Goal: Task Accomplishment & Management: Complete application form

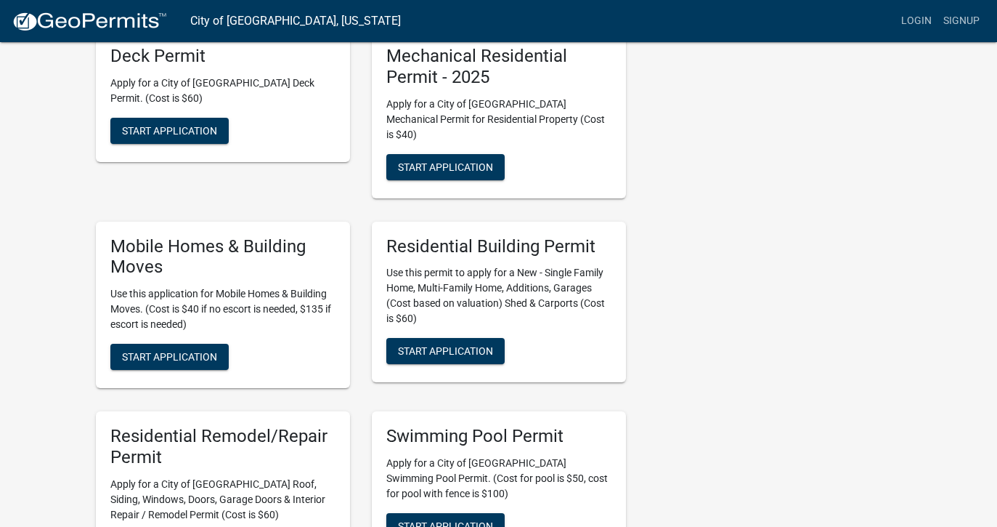
scroll to position [409, 0]
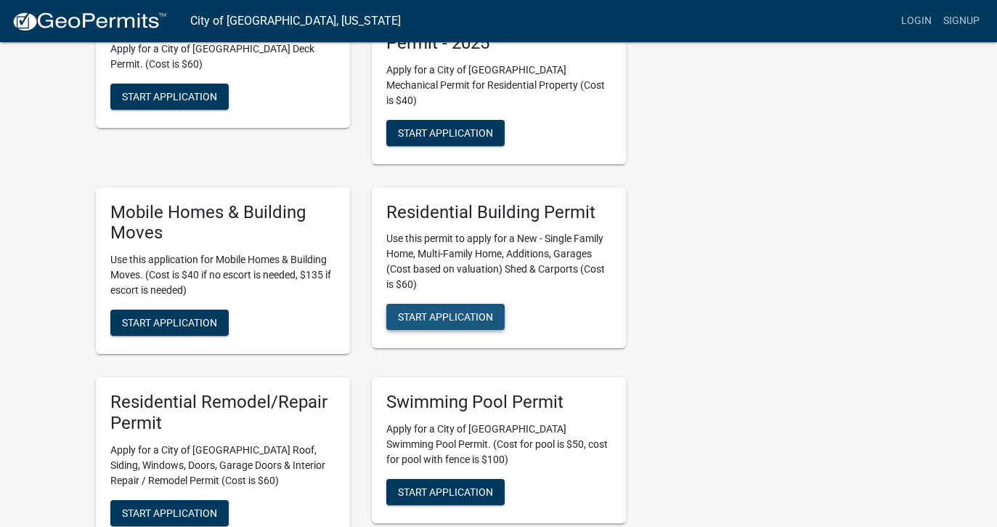
click at [452, 311] on span "Start Application" at bounding box center [445, 317] width 95 height 12
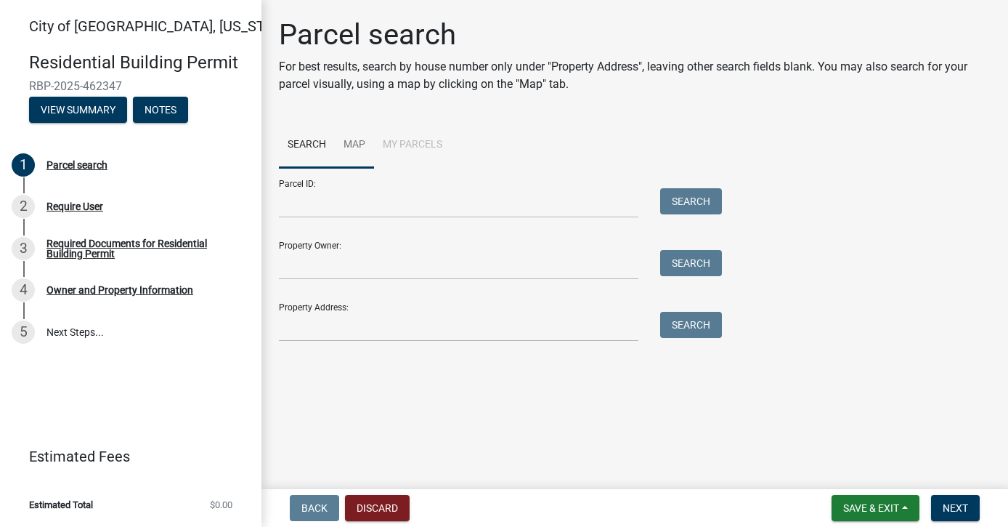
click at [361, 140] on link "Map" at bounding box center [354, 145] width 39 height 46
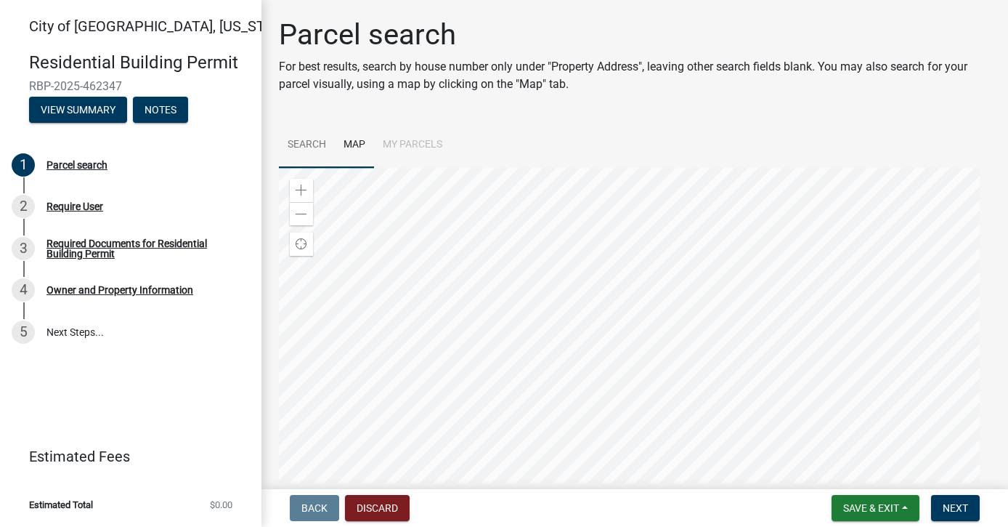
click at [311, 141] on link "Search" at bounding box center [307, 145] width 56 height 46
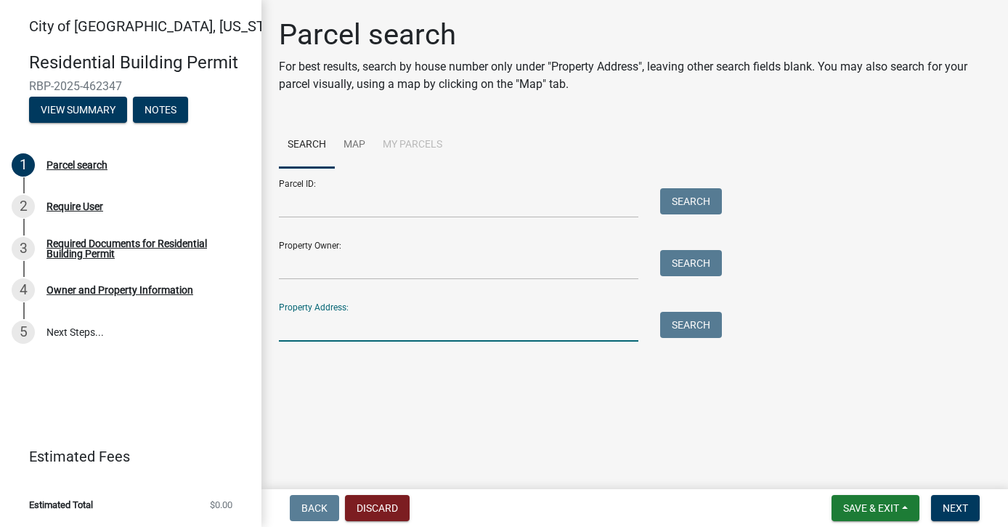
click at [330, 329] on input "Property Address:" at bounding box center [458, 327] width 359 height 30
type input "[STREET_ADDRESS]"
click at [686, 317] on button "Search" at bounding box center [691, 325] width 62 height 26
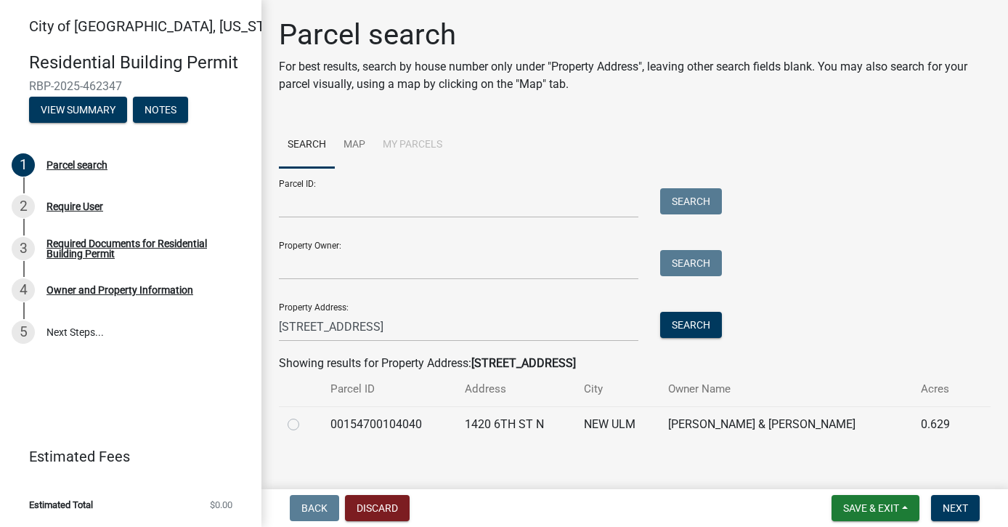
scroll to position [15, 0]
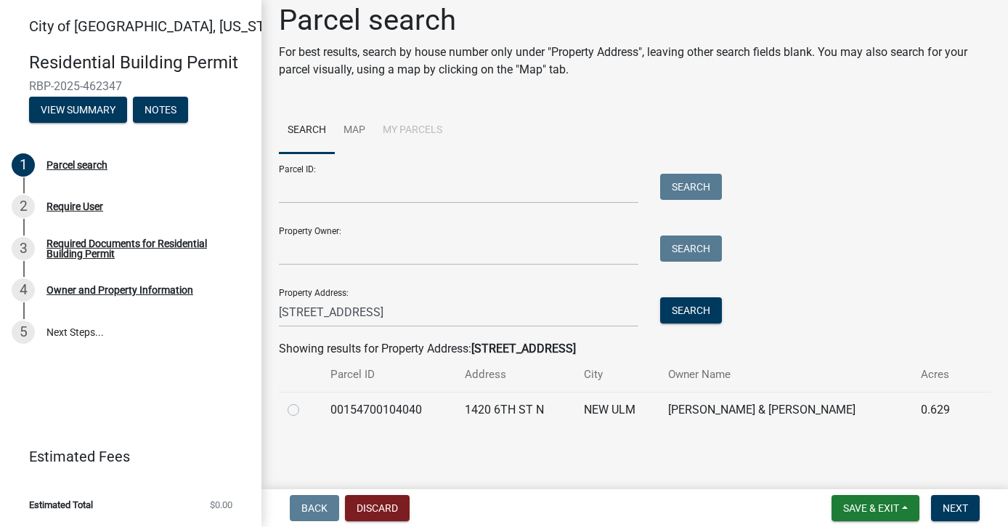
click at [305, 401] on label at bounding box center [305, 401] width 0 height 0
click at [305, 406] on input "radio" at bounding box center [309, 405] width 9 height 9
radio input "true"
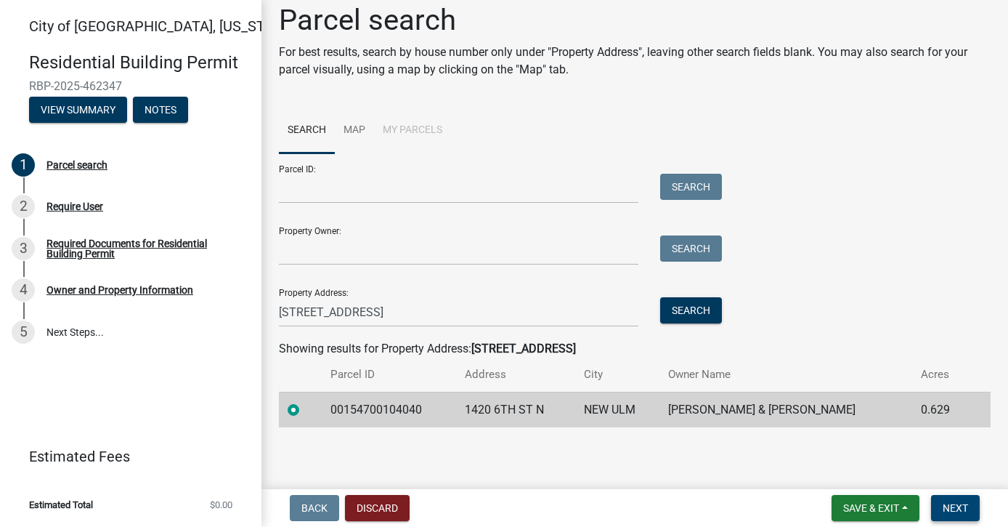
click at [962, 507] on span "Next" at bounding box center [955, 508] width 25 height 12
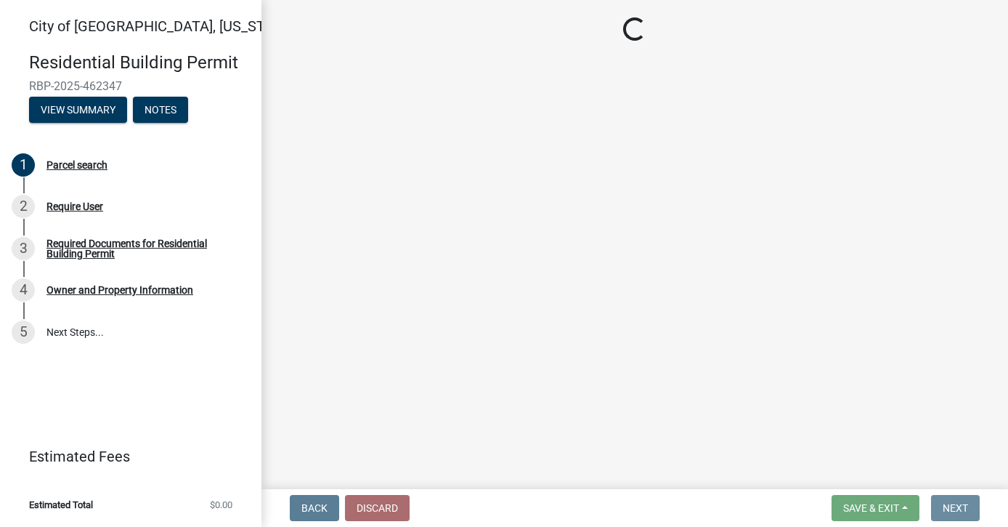
scroll to position [0, 0]
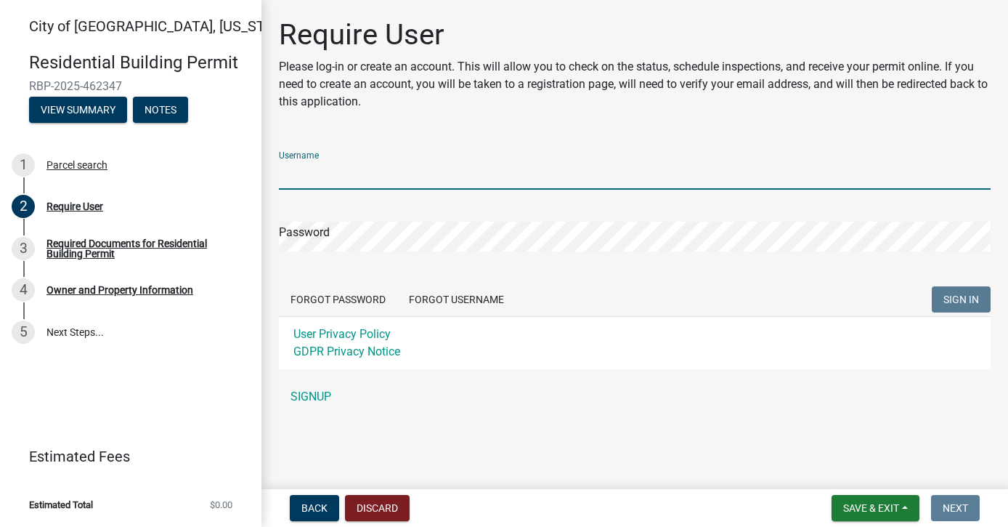
type input "[PERSON_NAME]"
click at [961, 299] on button "SIGN IN" at bounding box center [961, 299] width 59 height 26
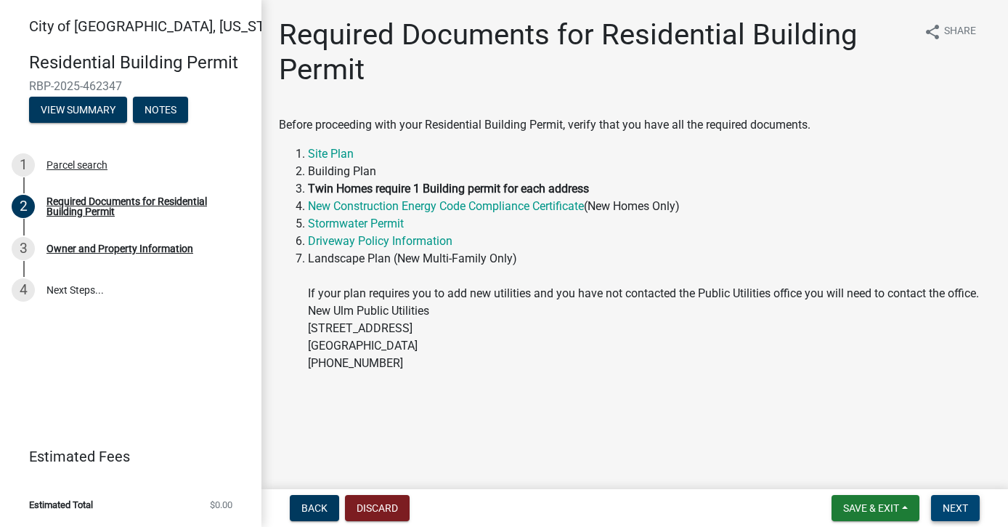
click at [964, 512] on span "Next" at bounding box center [955, 508] width 25 height 12
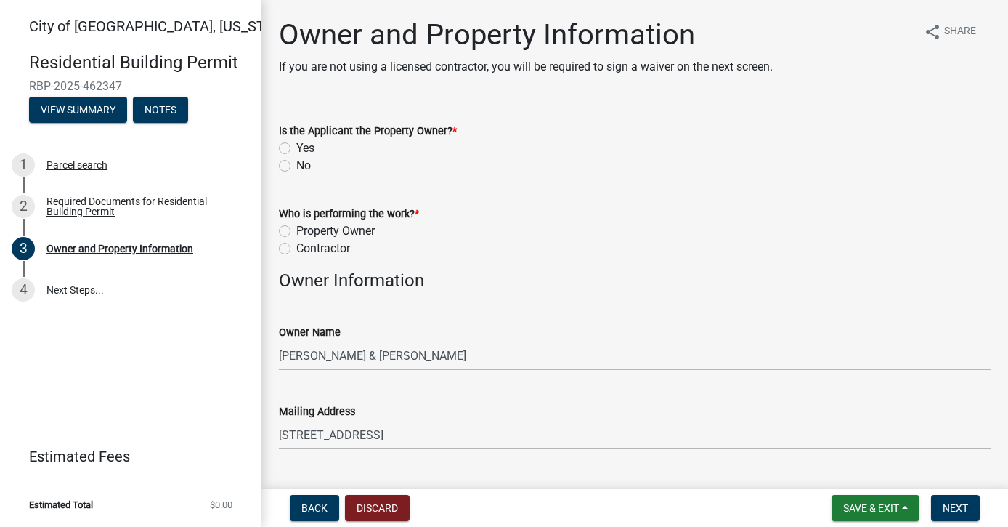
click at [296, 166] on label "No" at bounding box center [303, 165] width 15 height 17
click at [296, 166] on input "No" at bounding box center [300, 161] width 9 height 9
radio input "true"
click at [296, 251] on label "Contractor" at bounding box center [323, 248] width 54 height 17
click at [296, 249] on input "Contractor" at bounding box center [300, 244] width 9 height 9
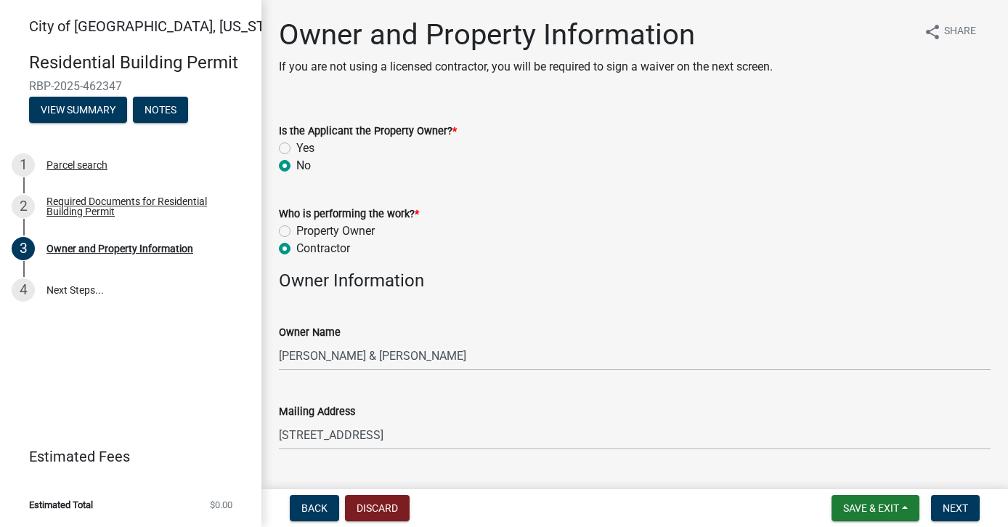
radio input "true"
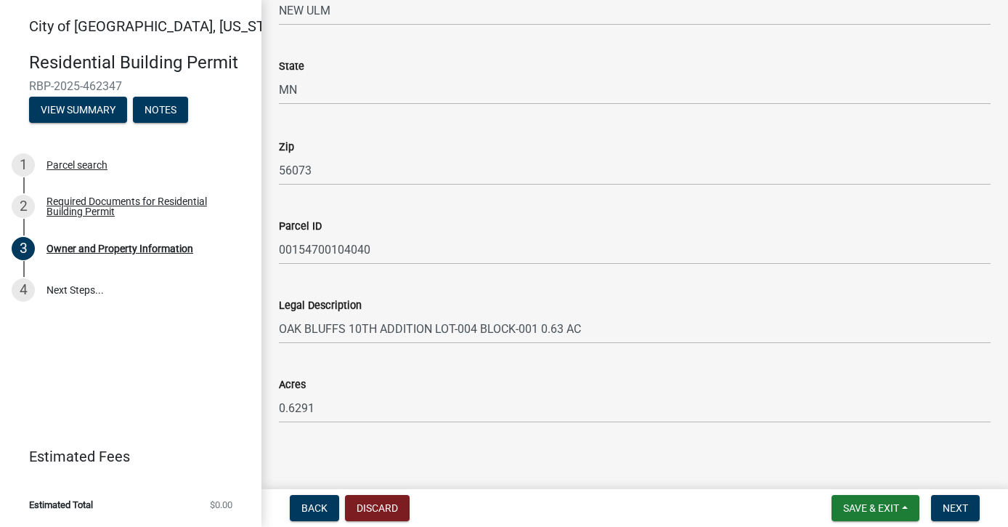
scroll to position [1017, 0]
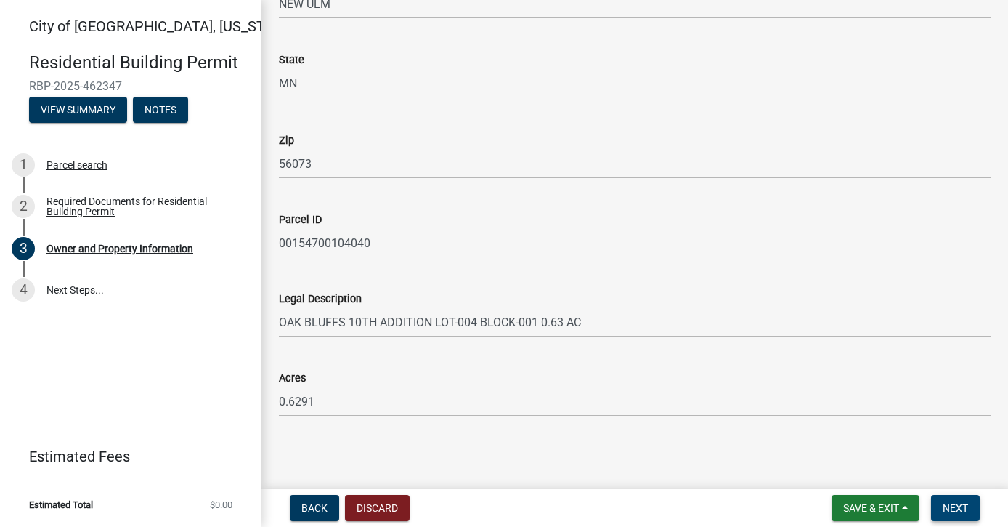
click at [967, 509] on span "Next" at bounding box center [955, 508] width 25 height 12
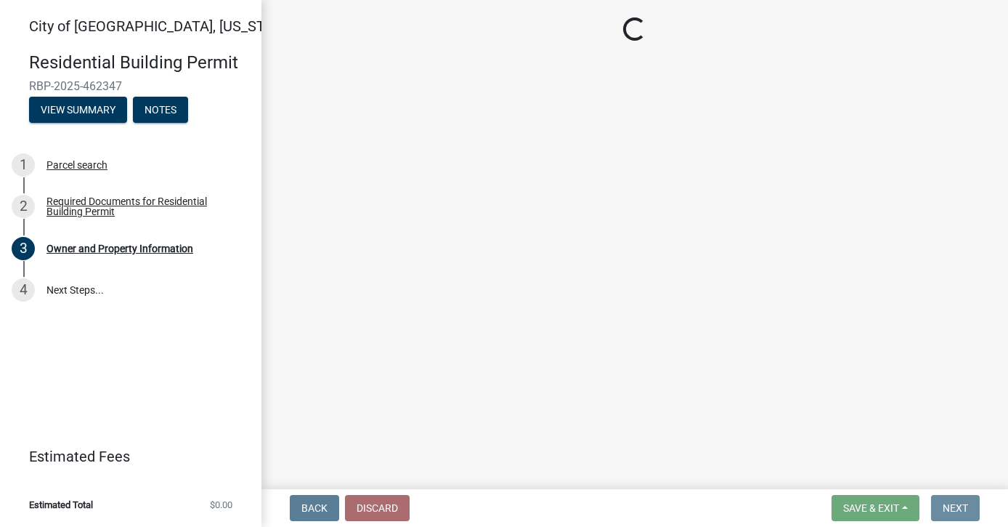
scroll to position [0, 0]
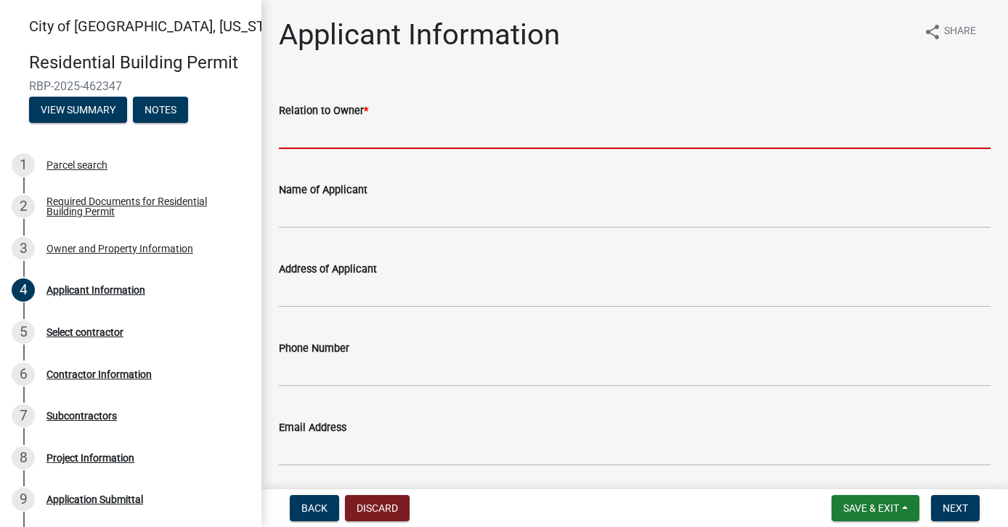
click at [408, 144] on input "Relation to Owner *" at bounding box center [635, 134] width 712 height 30
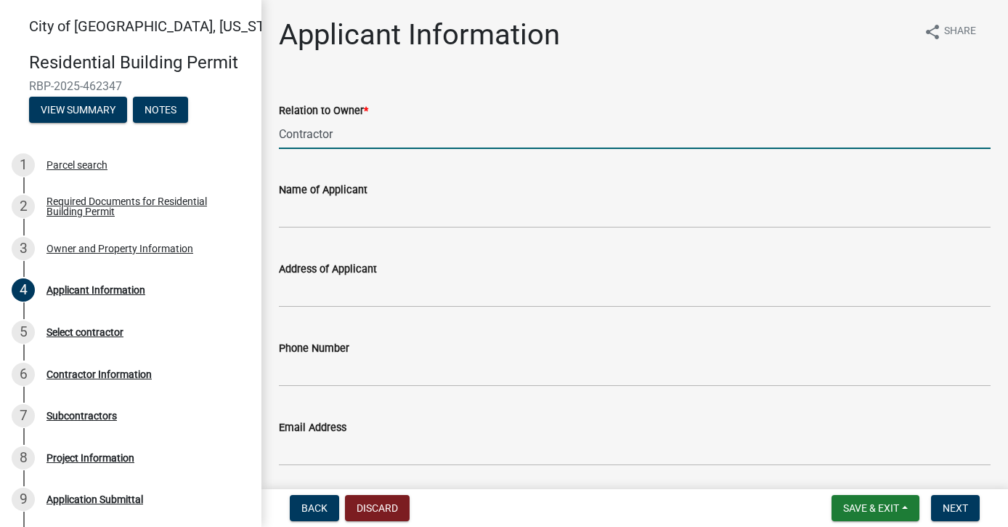
type input "Contractor"
click at [379, 216] on input "Name of Applicant" at bounding box center [635, 213] width 712 height 30
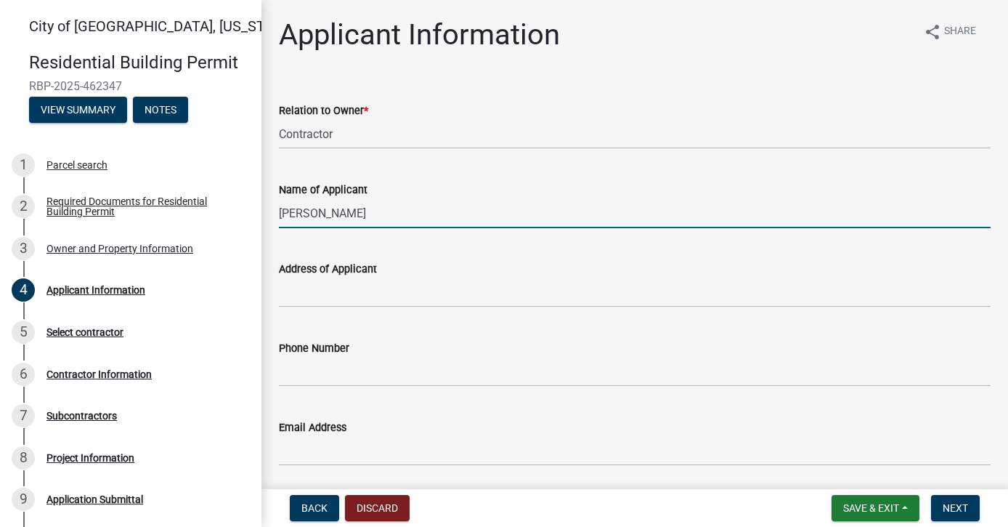
type input "[PERSON_NAME]"
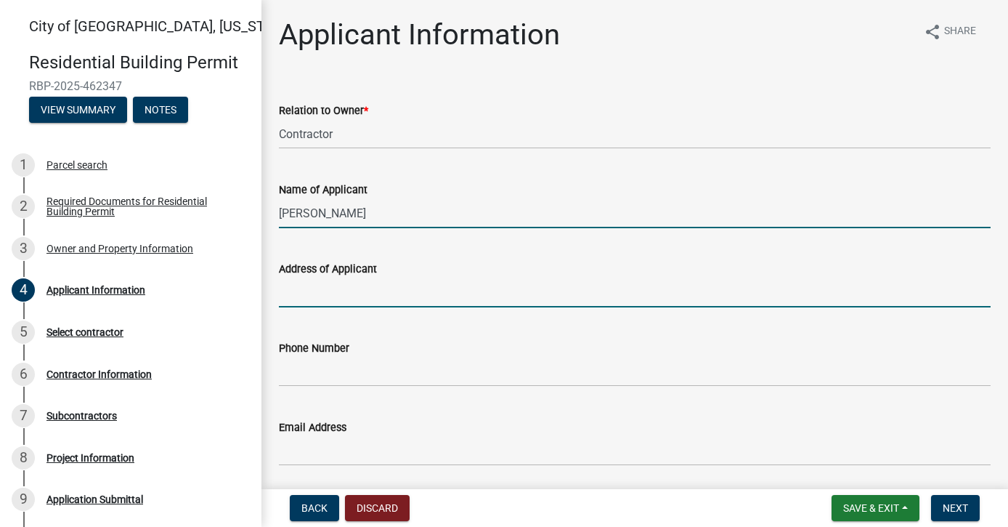
click at [428, 306] on input "Address of Applicant" at bounding box center [635, 292] width 712 height 30
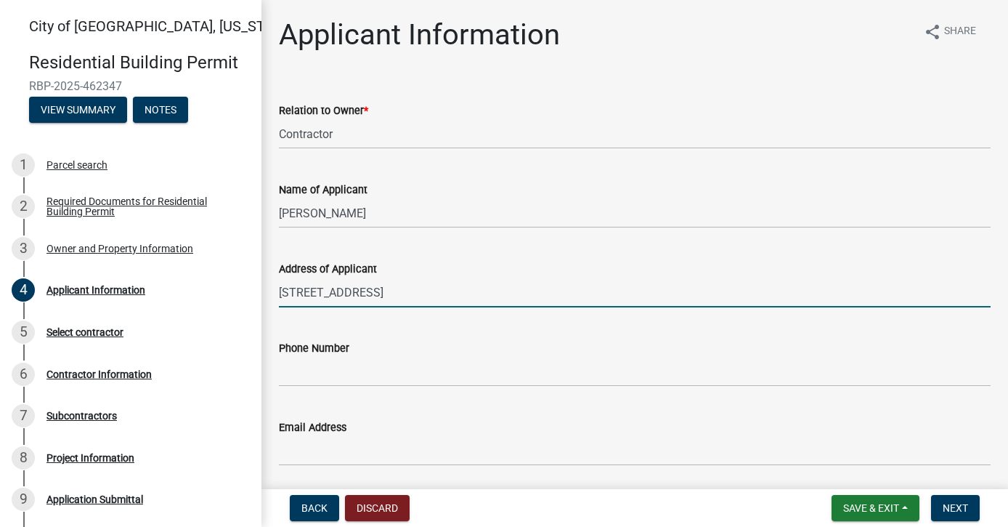
type input "[STREET_ADDRESS]"
click at [404, 379] on input "Phone Number" at bounding box center [635, 372] width 712 height 30
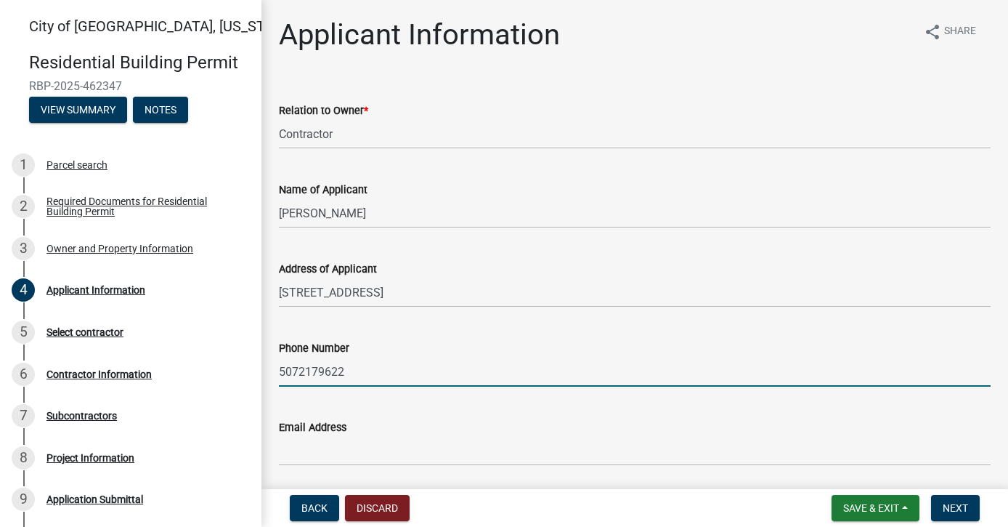
type input "5072179622"
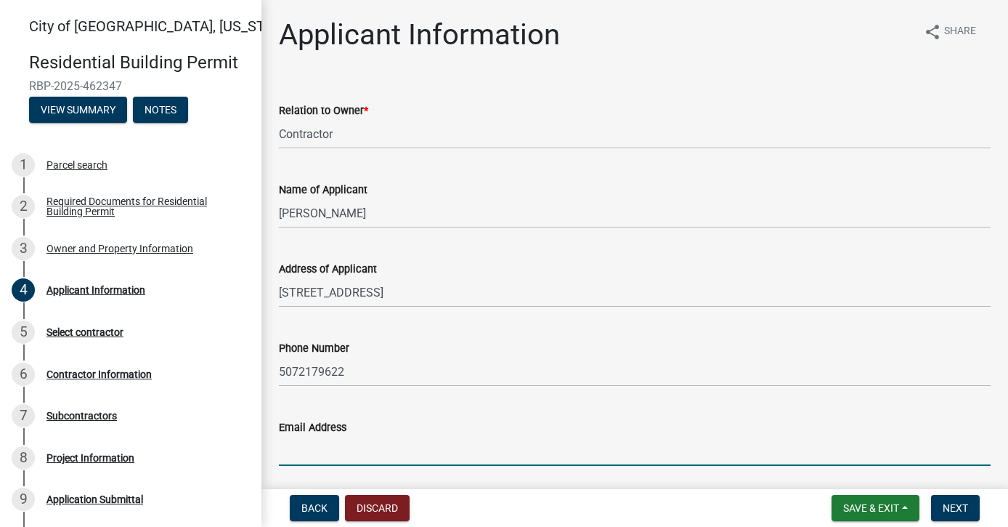
click at [381, 464] on input "Email Address" at bounding box center [635, 451] width 712 height 30
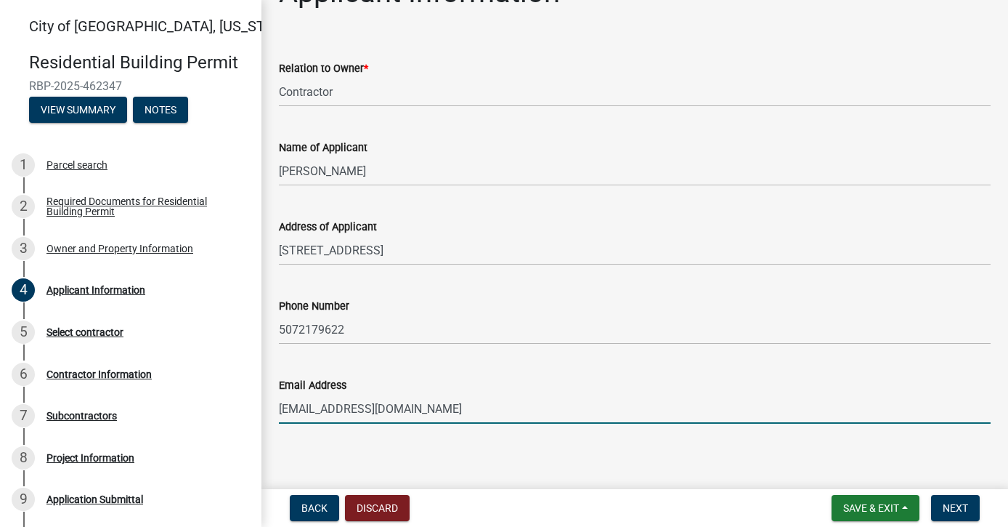
scroll to position [51, 0]
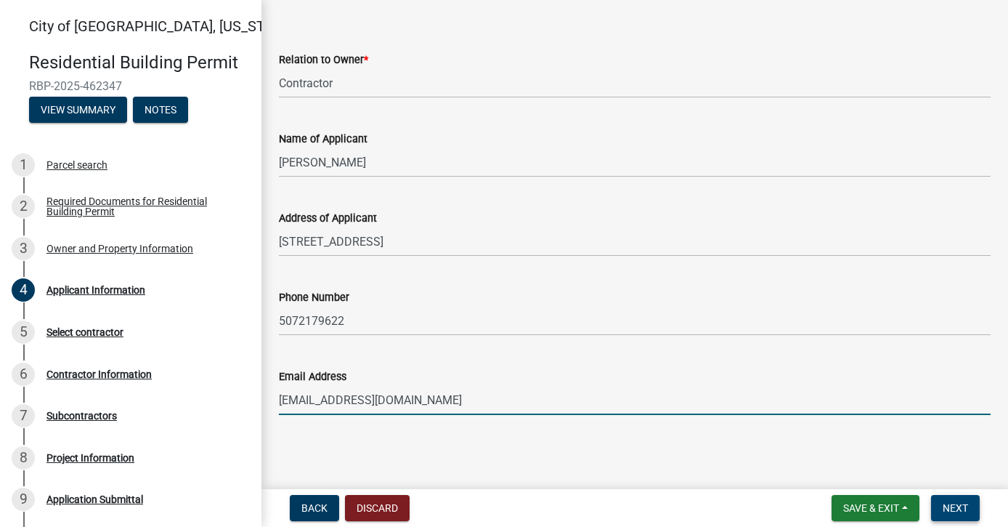
type input "[EMAIL_ADDRESS][DOMAIN_NAME]"
click at [936, 501] on button "Next" at bounding box center [955, 508] width 49 height 26
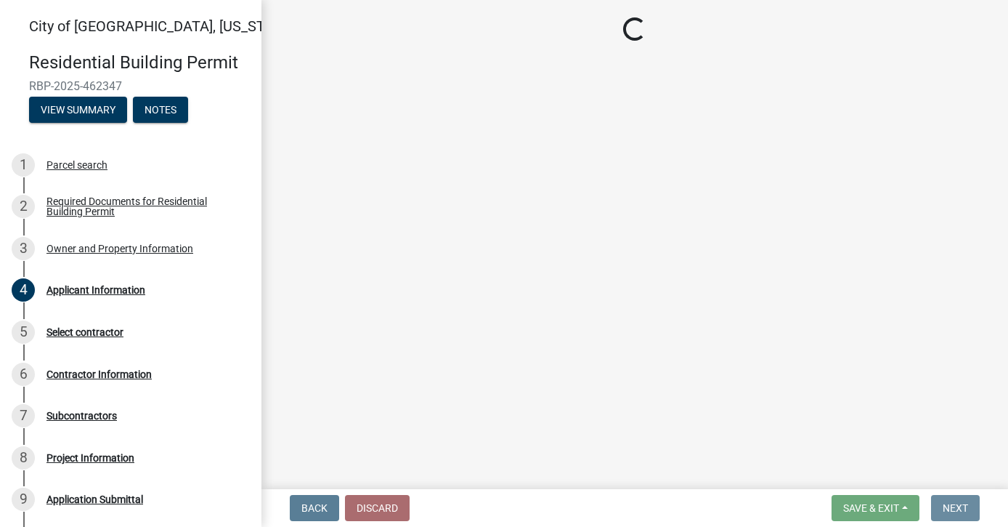
scroll to position [0, 0]
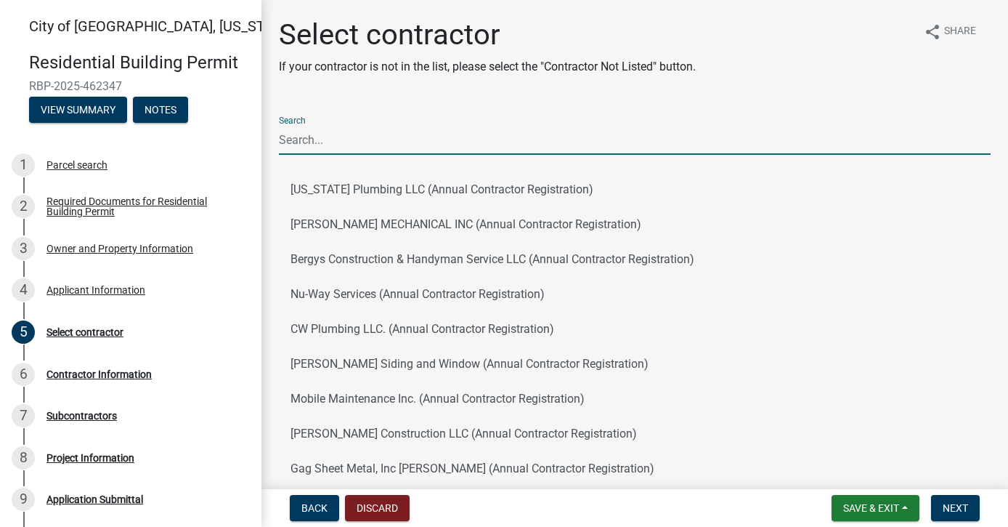
click at [415, 146] on input "Search" at bounding box center [635, 140] width 712 height 30
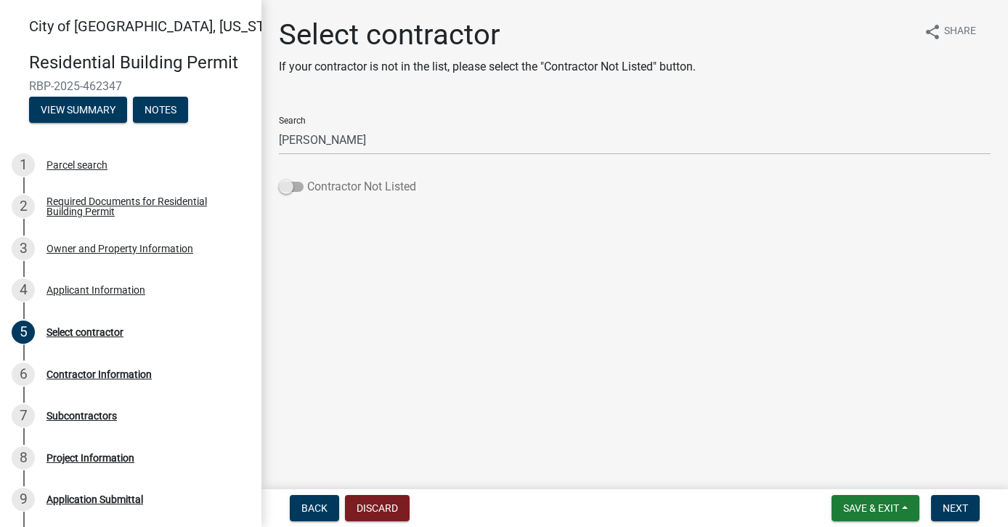
click at [300, 182] on span at bounding box center [291, 187] width 25 height 10
click at [307, 178] on input "Contractor Not Listed" at bounding box center [307, 178] width 0 height 0
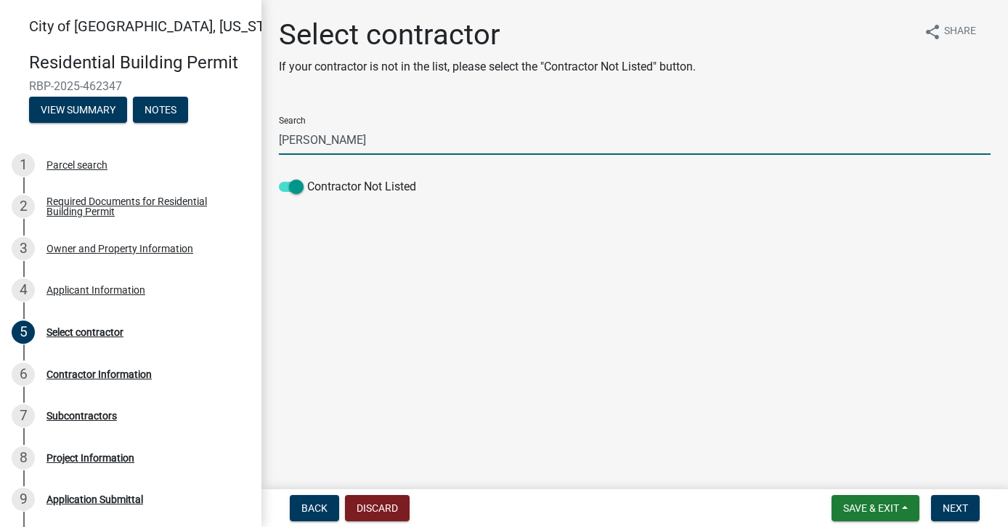
click at [327, 142] on input "[PERSON_NAME]" at bounding box center [635, 140] width 712 height 30
type input "[PERSON_NAME] Construction (MKC)"
click at [949, 514] on button "Next" at bounding box center [955, 508] width 49 height 26
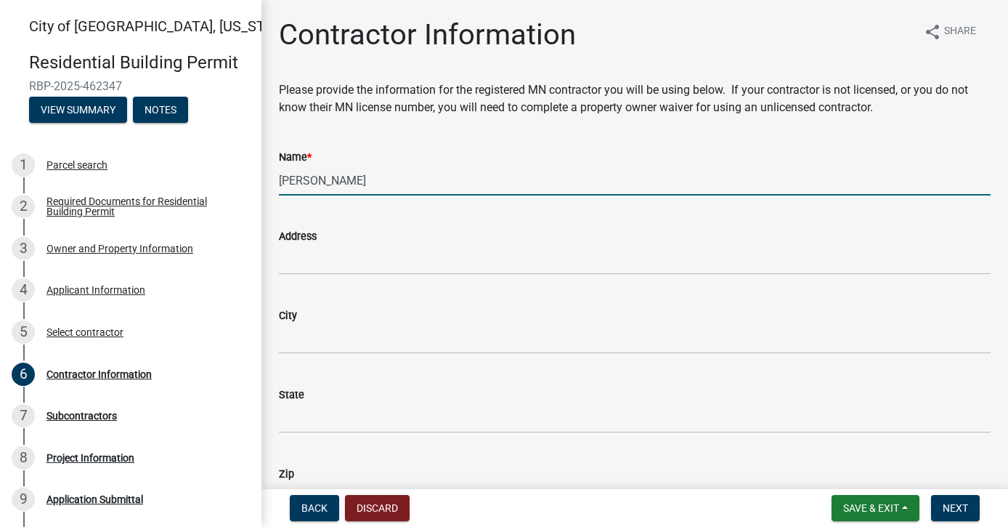
type input "[PERSON_NAME]"
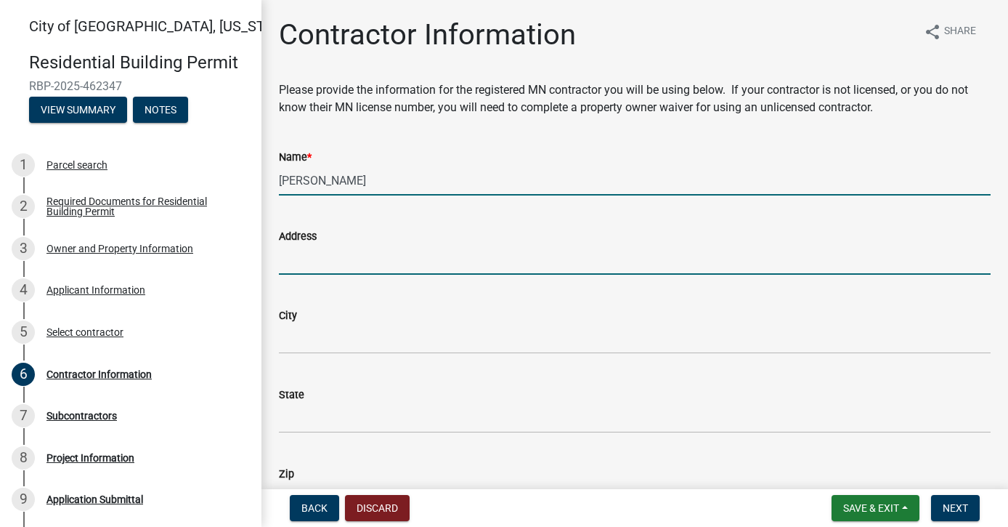
click at [410, 265] on input "Address" at bounding box center [635, 260] width 712 height 30
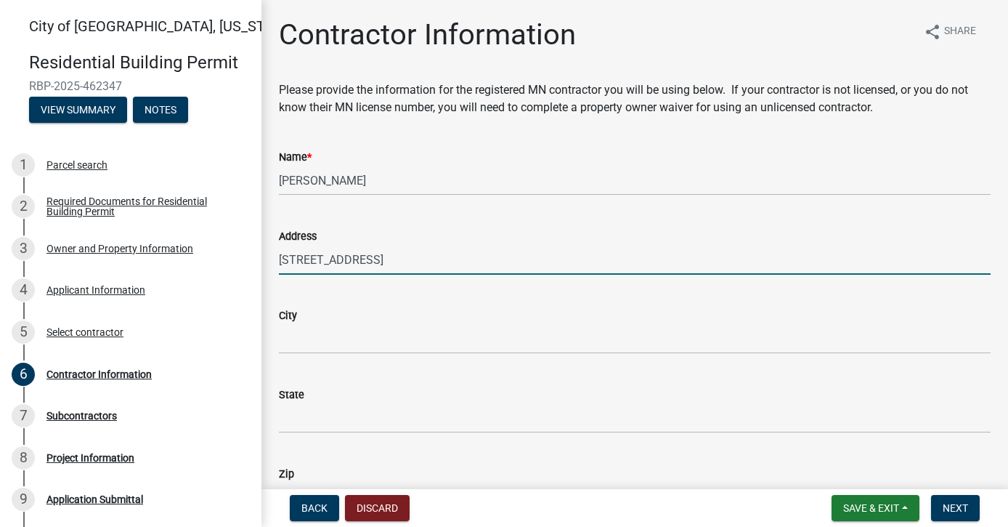
type input "[STREET_ADDRESS]"
click at [383, 344] on input "City" at bounding box center [635, 339] width 712 height 30
drag, startPoint x: 535, startPoint y: 261, endPoint x: 397, endPoint y: 246, distance: 139.5
click at [394, 251] on input "[STREET_ADDRESS]" at bounding box center [635, 260] width 712 height 30
type input "[STREET_ADDRESS]"
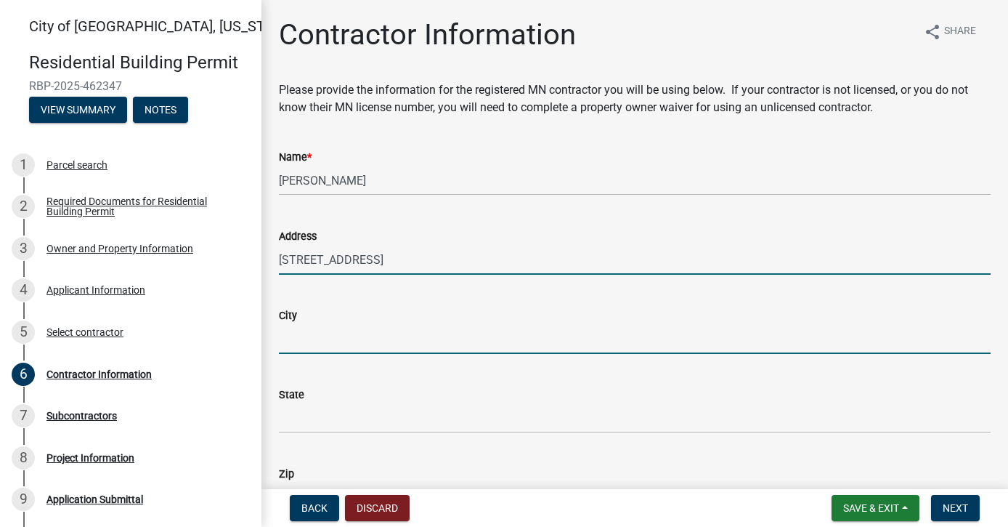
click at [374, 338] on input "City" at bounding box center [635, 339] width 712 height 30
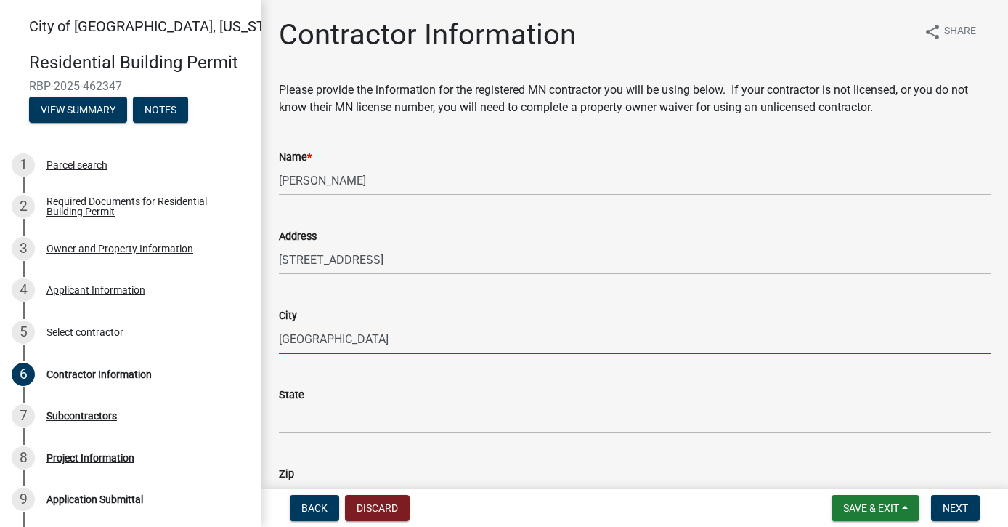
type input "[GEOGRAPHIC_DATA]"
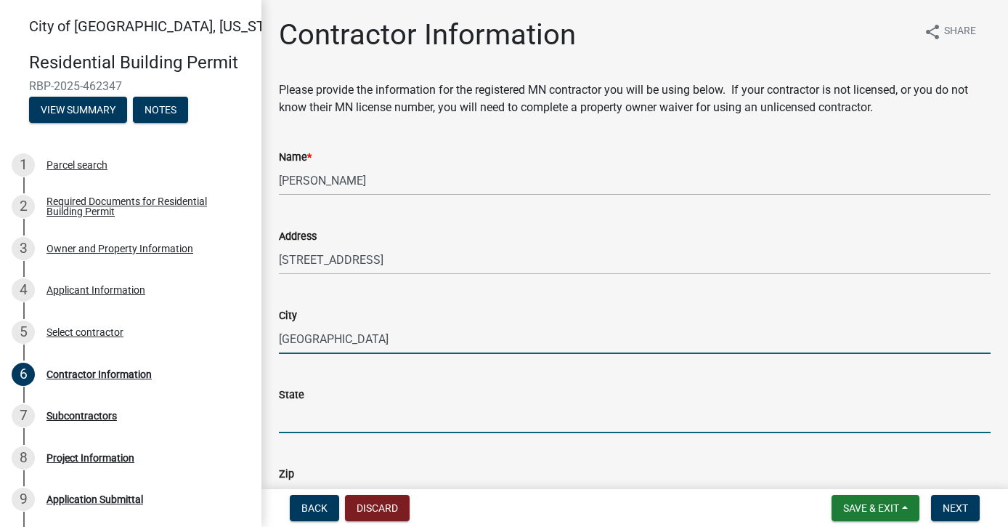
click at [336, 417] on input "State" at bounding box center [635, 418] width 712 height 30
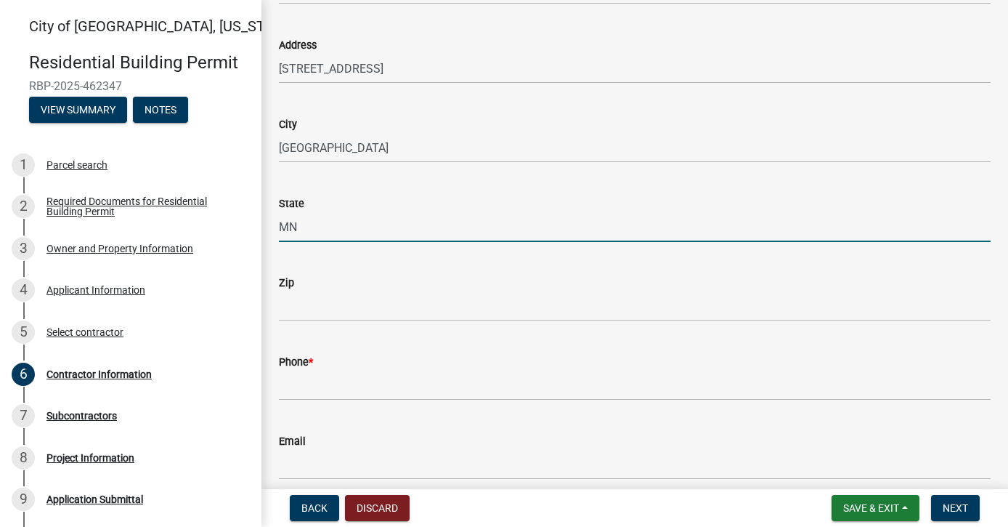
scroll to position [191, 0]
type input "MN"
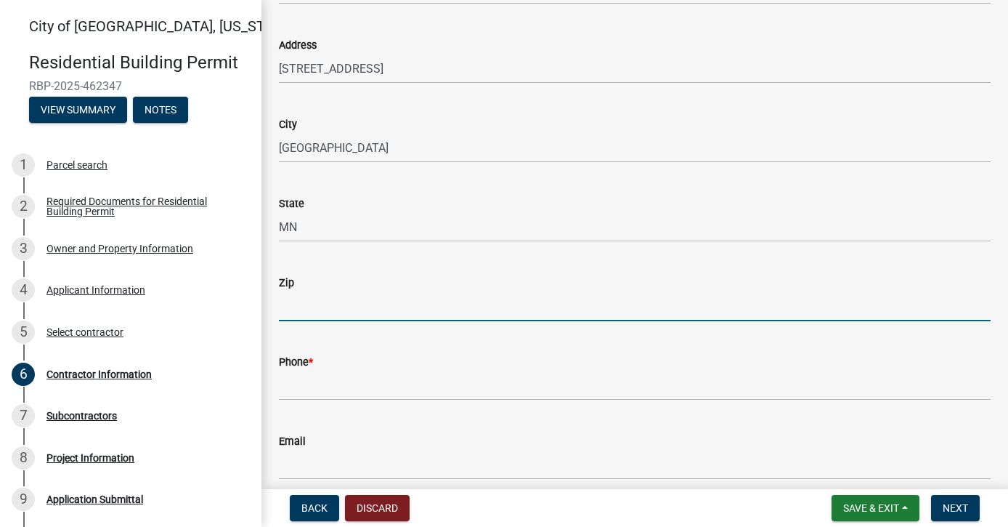
click at [294, 315] on input "Zip" at bounding box center [635, 306] width 712 height 30
type input "56073"
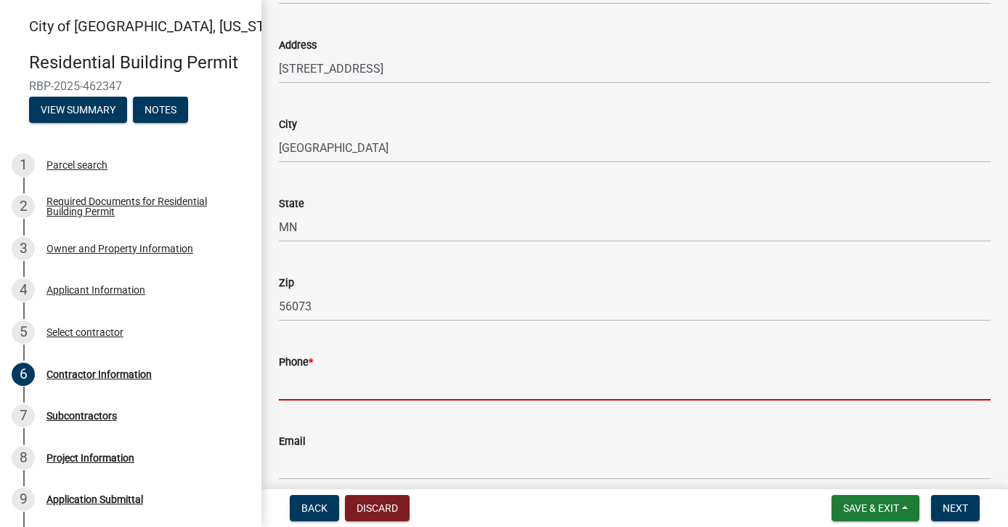
click at [295, 389] on input "Phone *" at bounding box center [635, 385] width 712 height 30
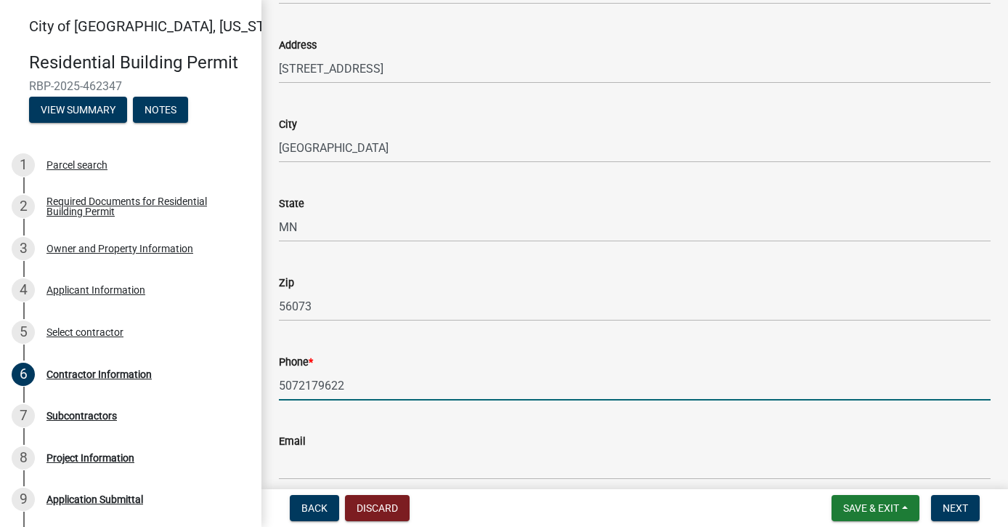
type input "5072179622"
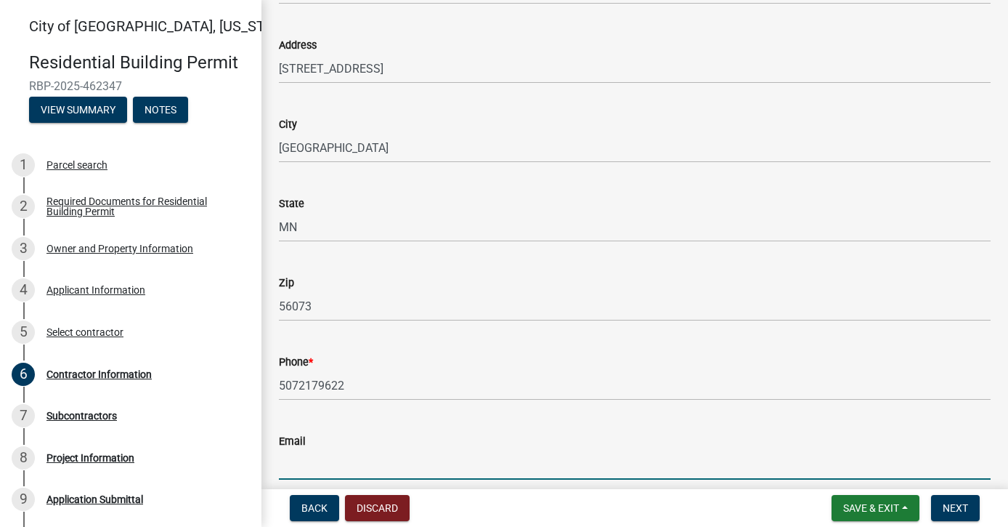
click at [307, 463] on input "Email" at bounding box center [635, 465] width 712 height 30
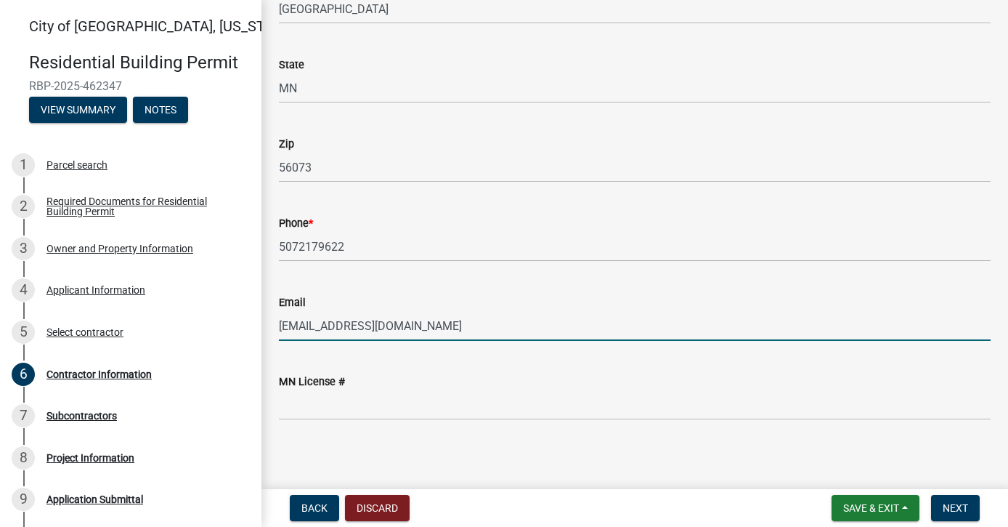
scroll to position [335, 0]
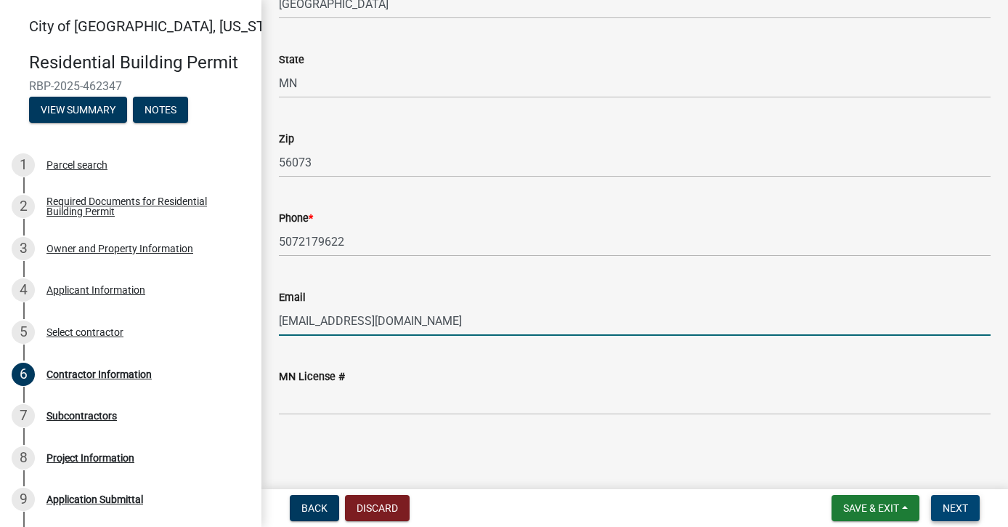
type input "[EMAIL_ADDRESS][DOMAIN_NAME]"
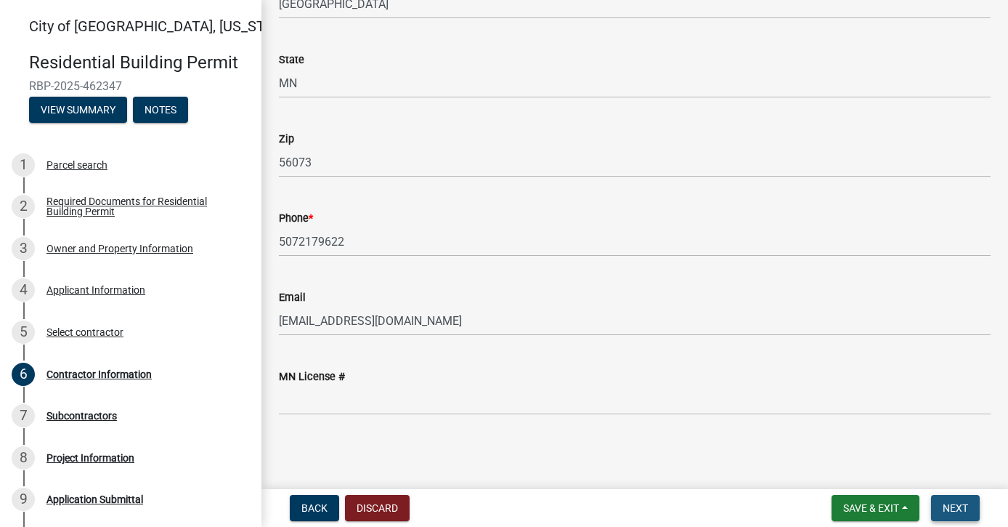
click at [946, 509] on span "Next" at bounding box center [955, 508] width 25 height 12
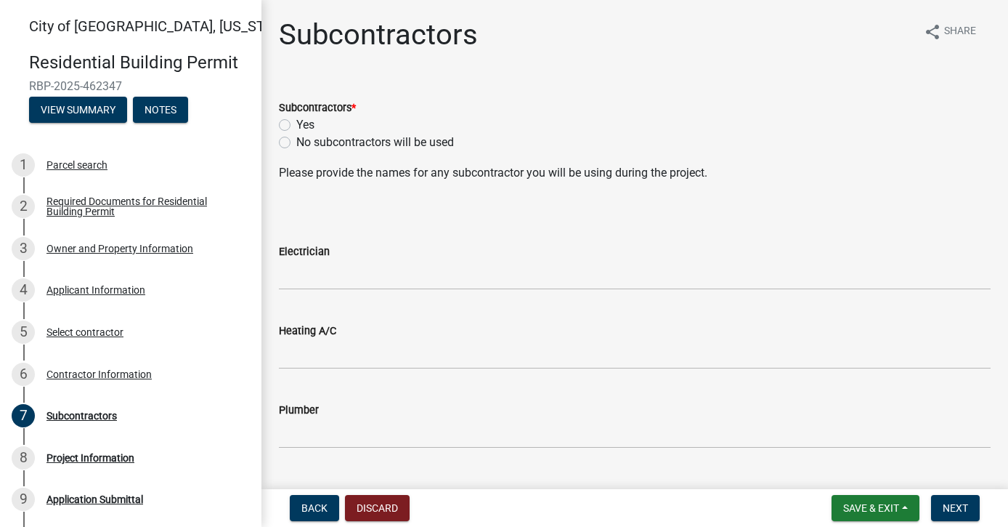
click at [296, 127] on label "Yes" at bounding box center [305, 124] width 18 height 17
click at [296, 126] on input "Yes" at bounding box center [300, 120] width 9 height 9
radio input "true"
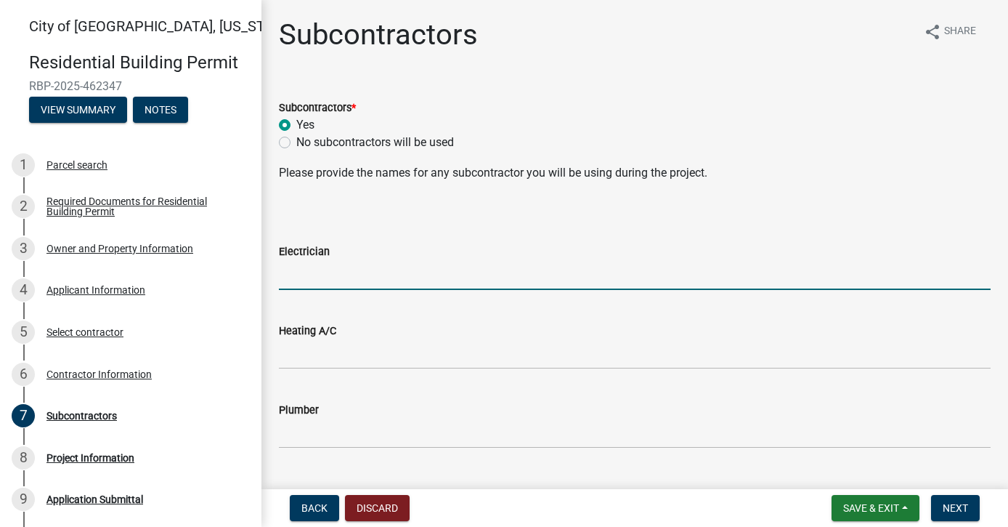
click at [318, 280] on input "Electrician" at bounding box center [635, 275] width 712 height 30
type input "[PERSON_NAME] Electric"
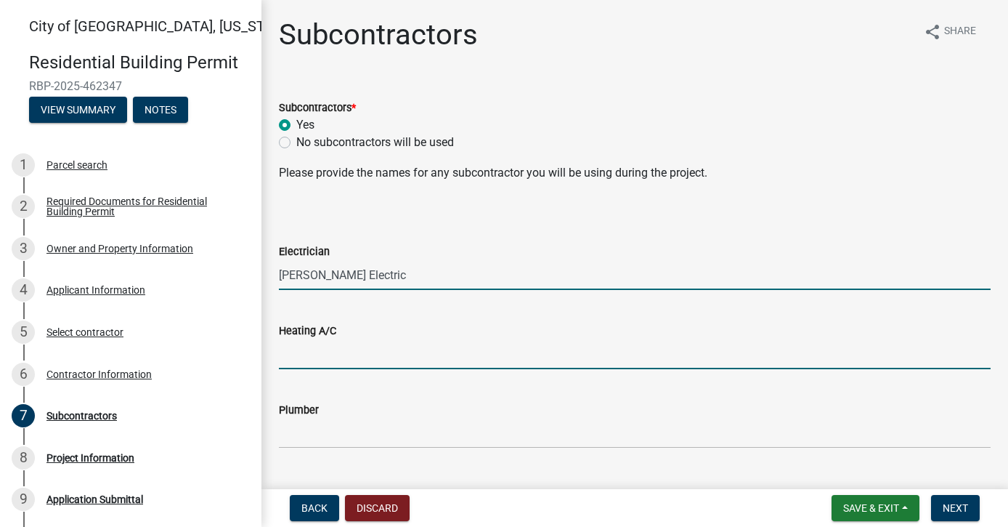
click at [305, 365] on input "Heating A/C" at bounding box center [635, 354] width 712 height 30
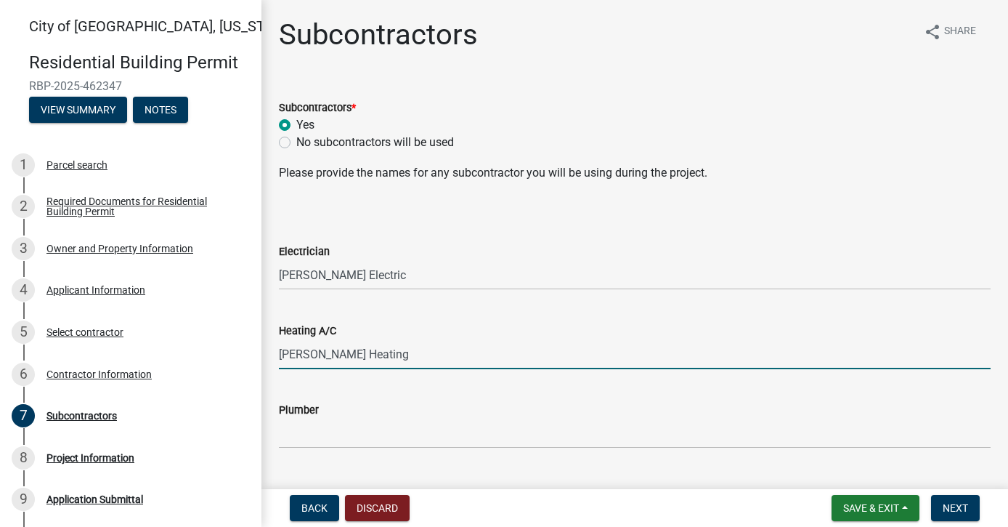
type input "[PERSON_NAME] Heating"
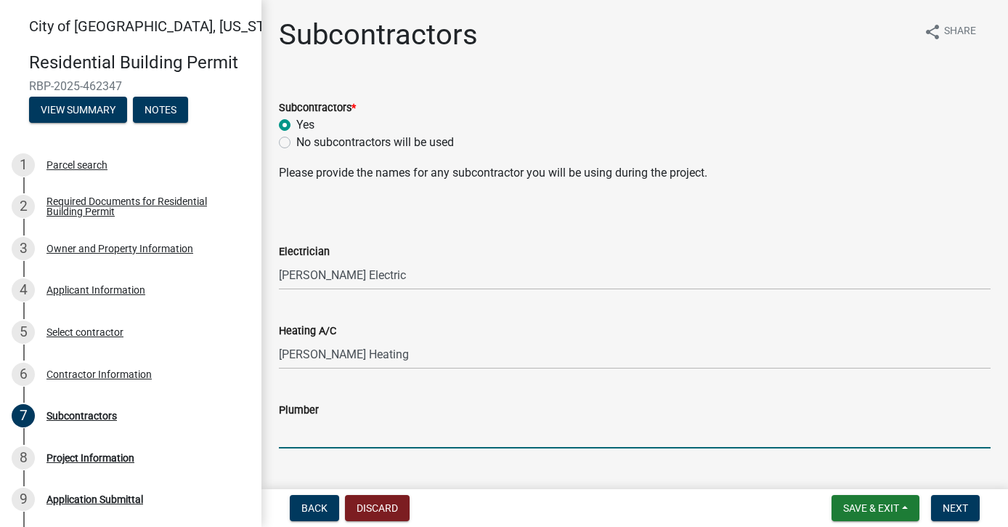
click at [288, 444] on input "Plumber" at bounding box center [635, 433] width 712 height 30
type input "C"
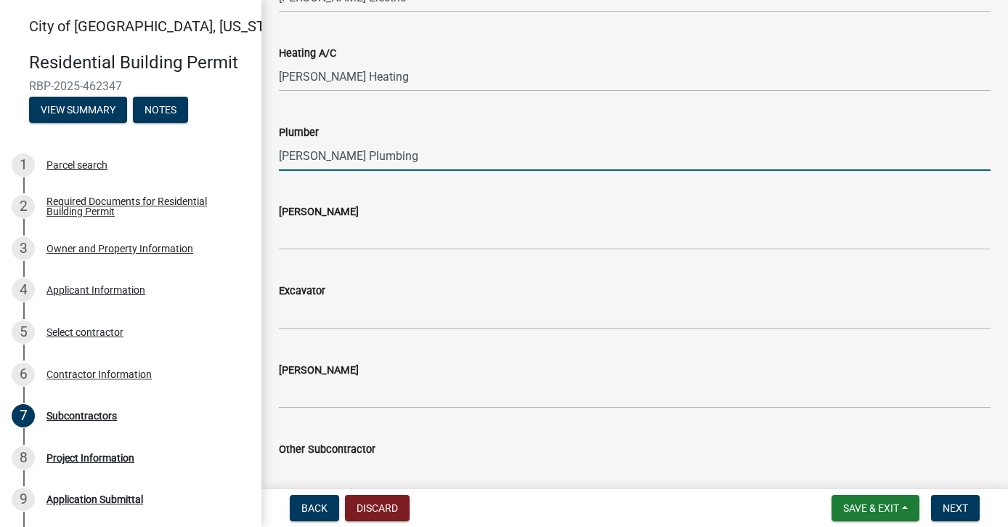
scroll to position [276, 0]
type input "[PERSON_NAME] Plumbing"
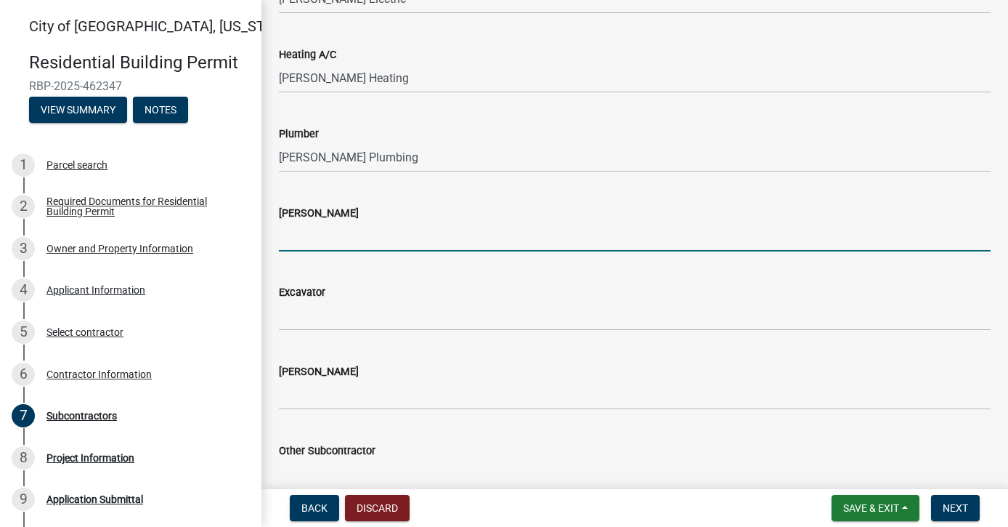
click at [292, 240] on input "[PERSON_NAME]" at bounding box center [635, 237] width 712 height 30
type input "MKC"
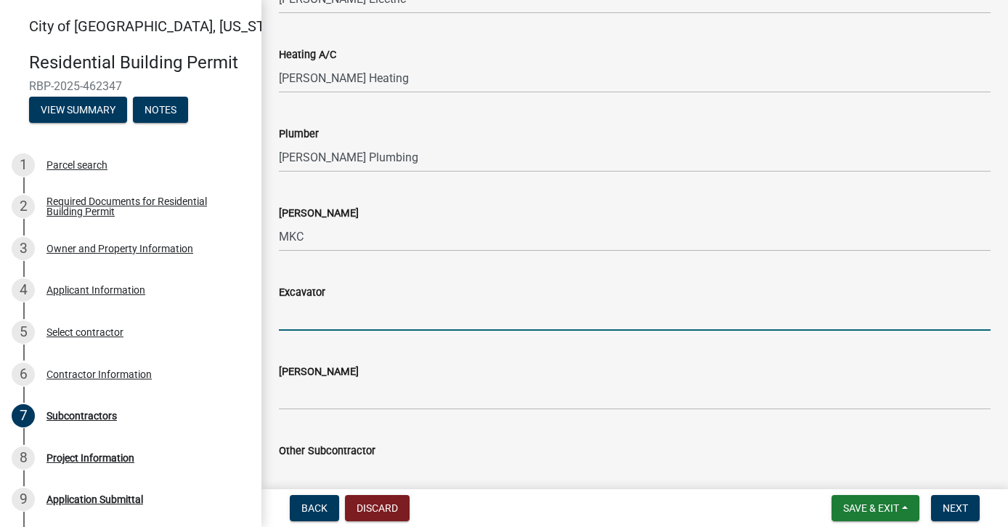
click at [306, 320] on input "Excavator" at bounding box center [635, 316] width 712 height 30
type input "MKC"
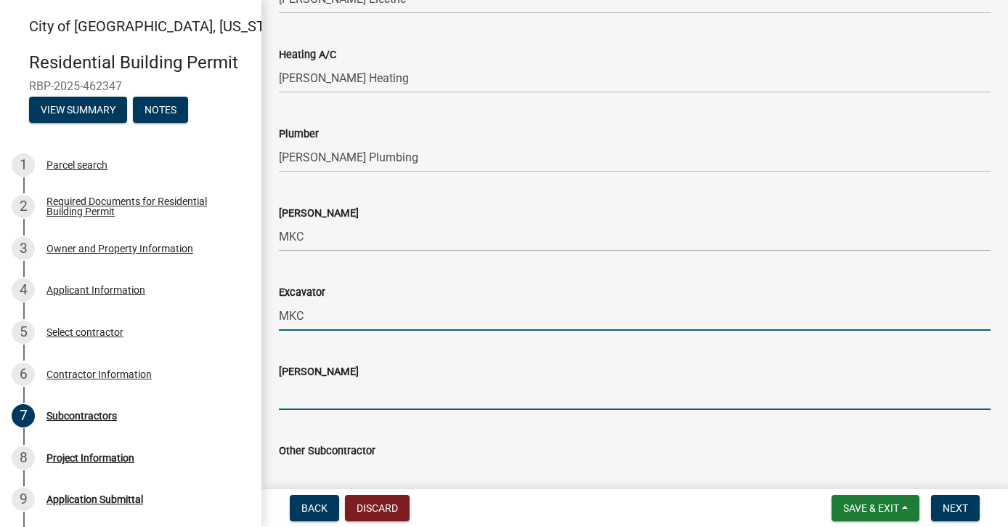
click at [320, 402] on input "[PERSON_NAME]" at bounding box center [635, 395] width 712 height 30
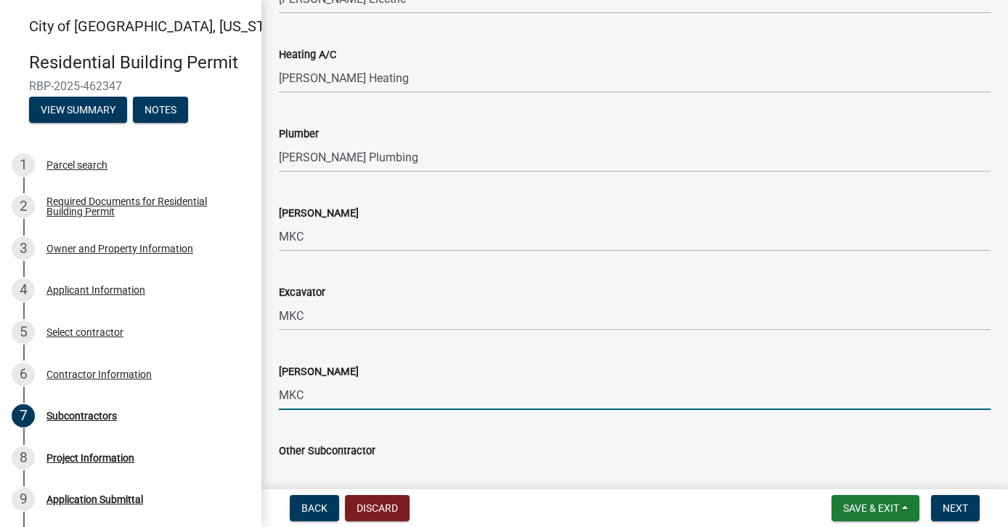
scroll to position [350, 0]
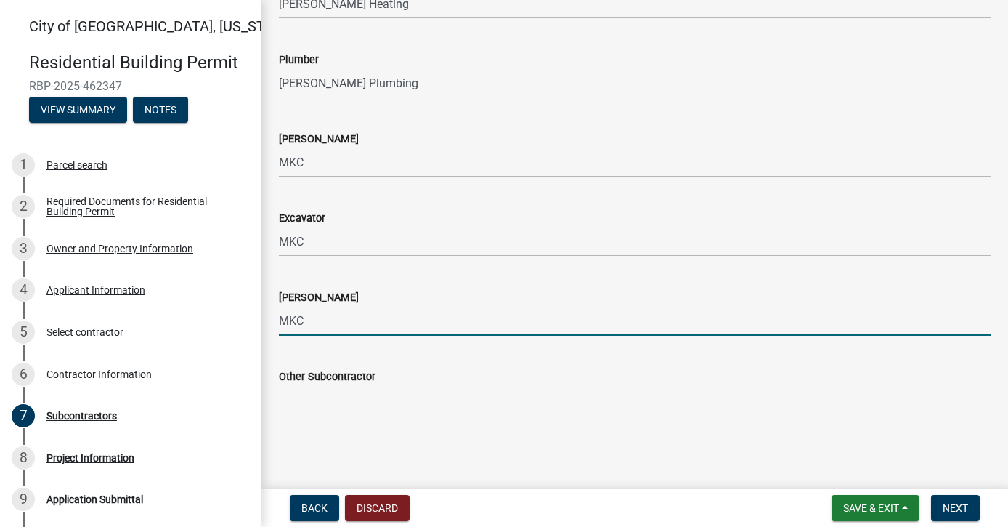
type input "MKC"
click at [384, 405] on input "Other Subcontractor" at bounding box center [635, 400] width 712 height 30
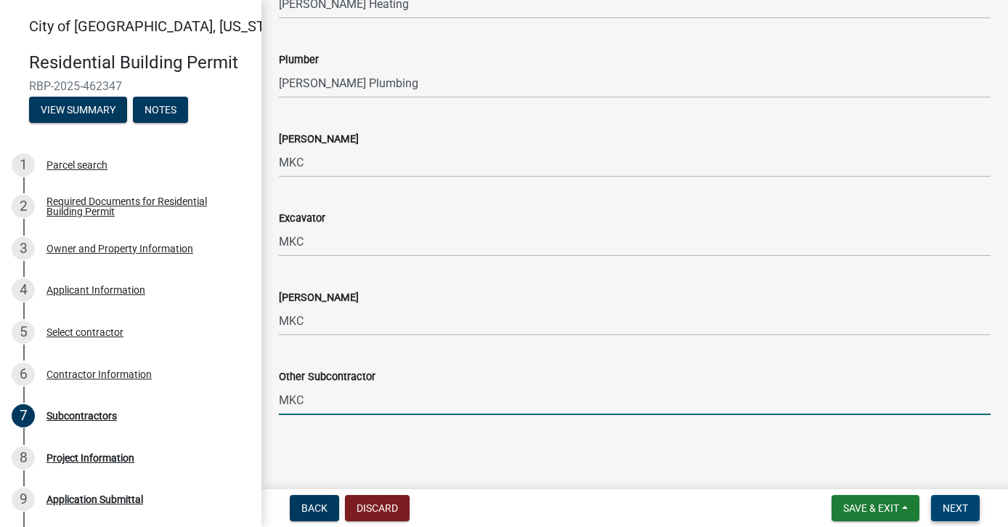
type input "MKC"
click at [964, 511] on span "Next" at bounding box center [955, 508] width 25 height 12
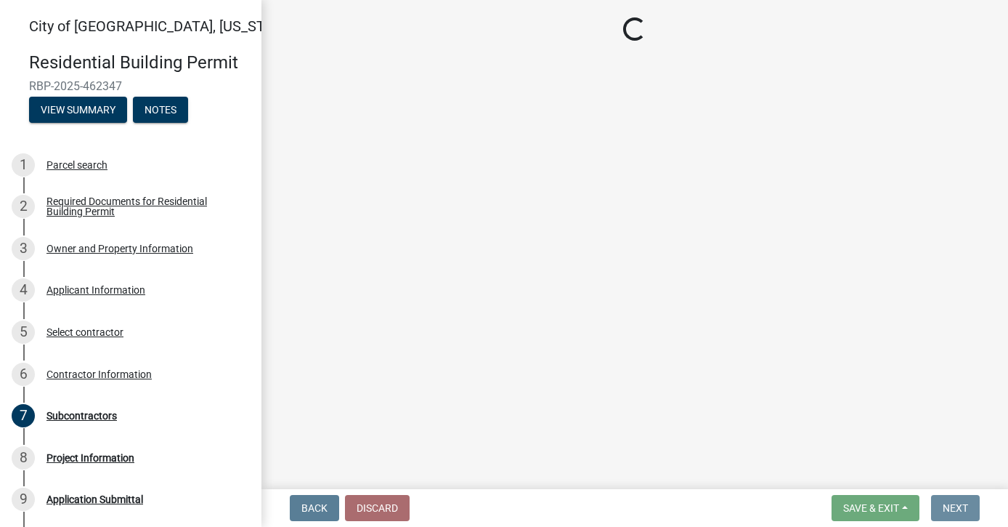
scroll to position [0, 0]
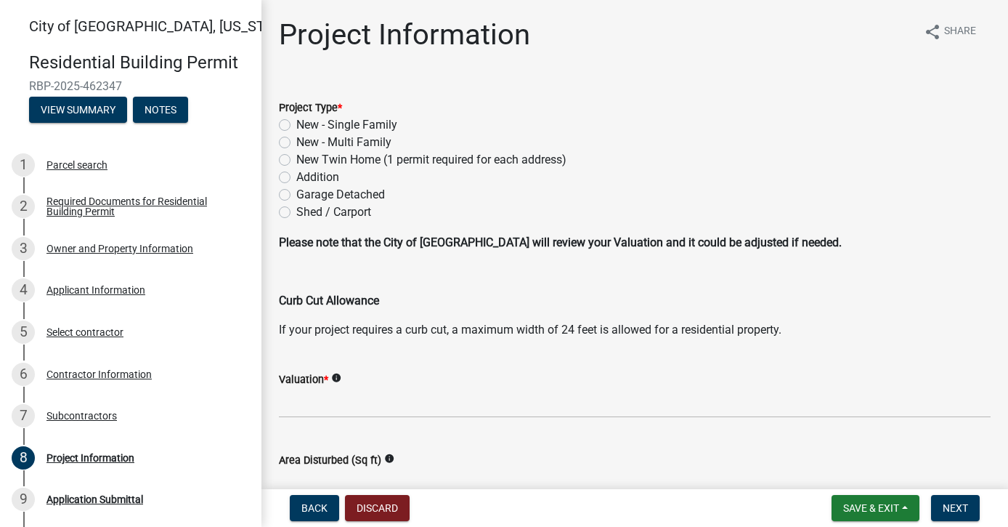
click at [296, 126] on label "New - Single Family" at bounding box center [346, 124] width 101 height 17
click at [296, 126] on input "New - Single Family" at bounding box center [300, 120] width 9 height 9
radio input "true"
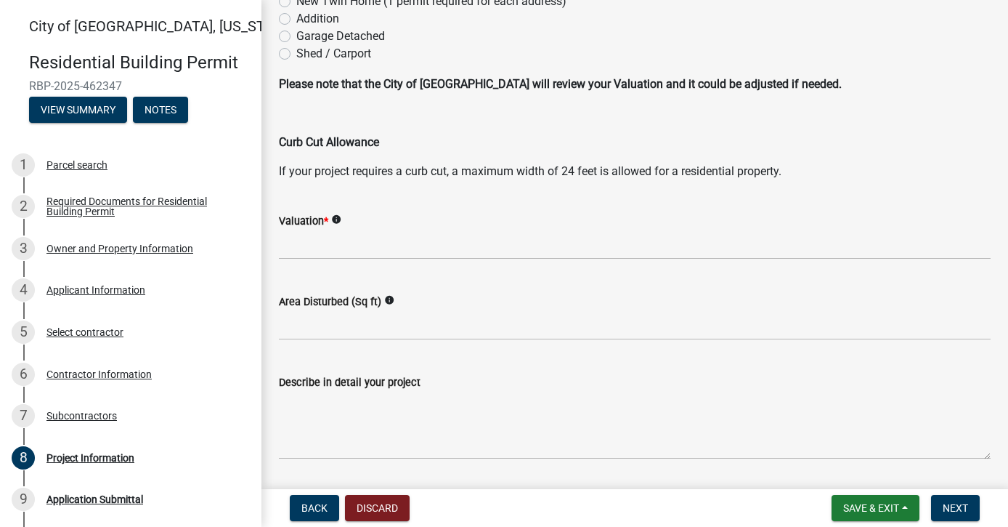
scroll to position [158, 0]
click at [479, 248] on input "text" at bounding box center [635, 244] width 712 height 30
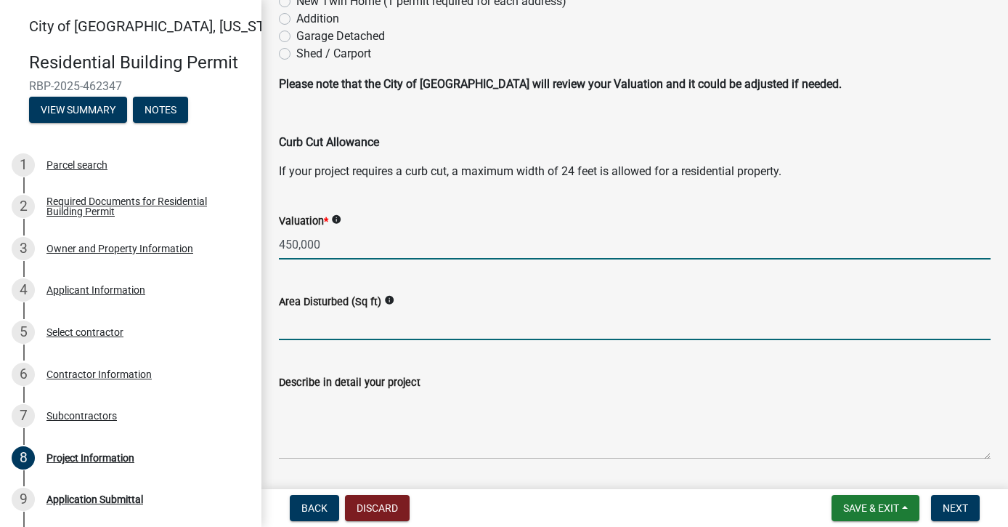
type input "450000"
click at [402, 333] on input "text" at bounding box center [635, 325] width 712 height 30
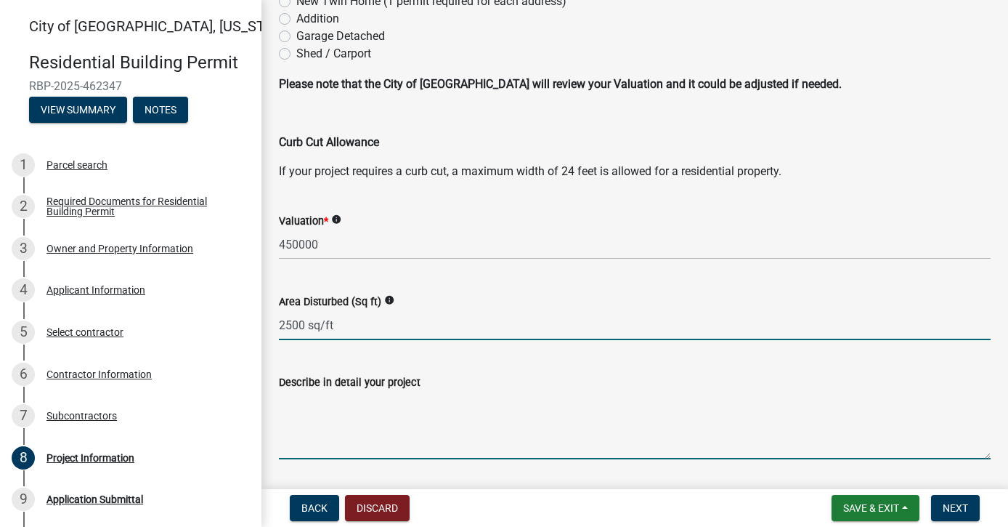
type input "2500"
click at [339, 452] on textarea "Describe in detail your project" at bounding box center [635, 425] width 712 height 68
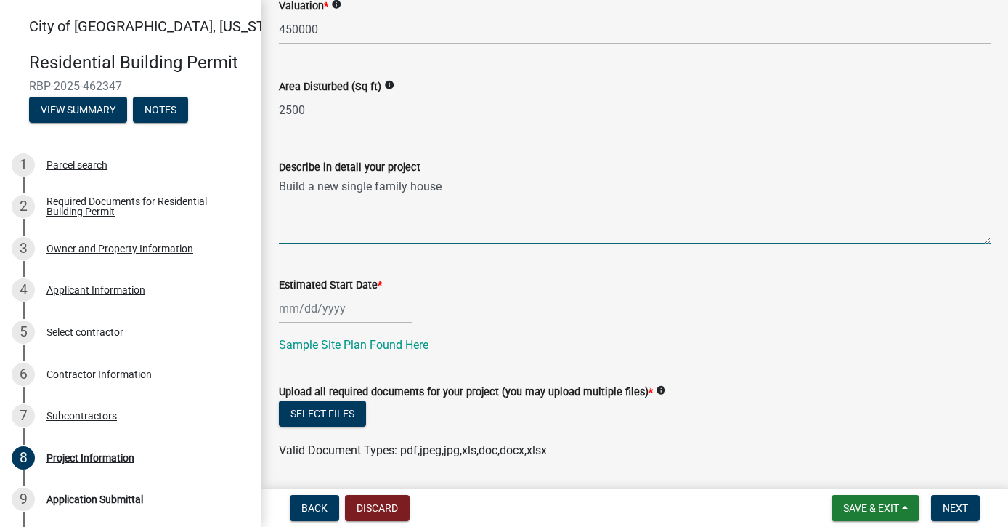
scroll to position [419, 0]
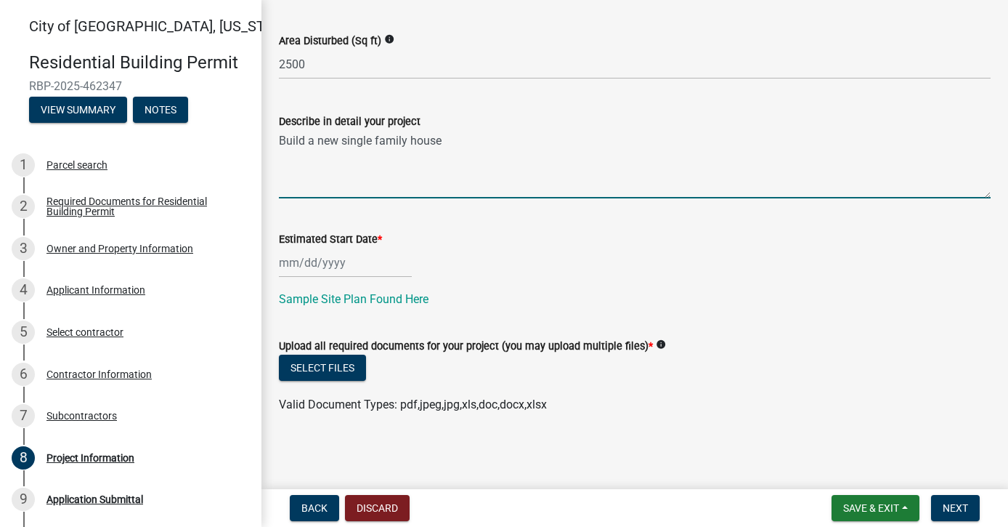
type textarea "Build a new single family house"
click at [297, 265] on div at bounding box center [345, 263] width 133 height 30
select select "8"
select select "2025"
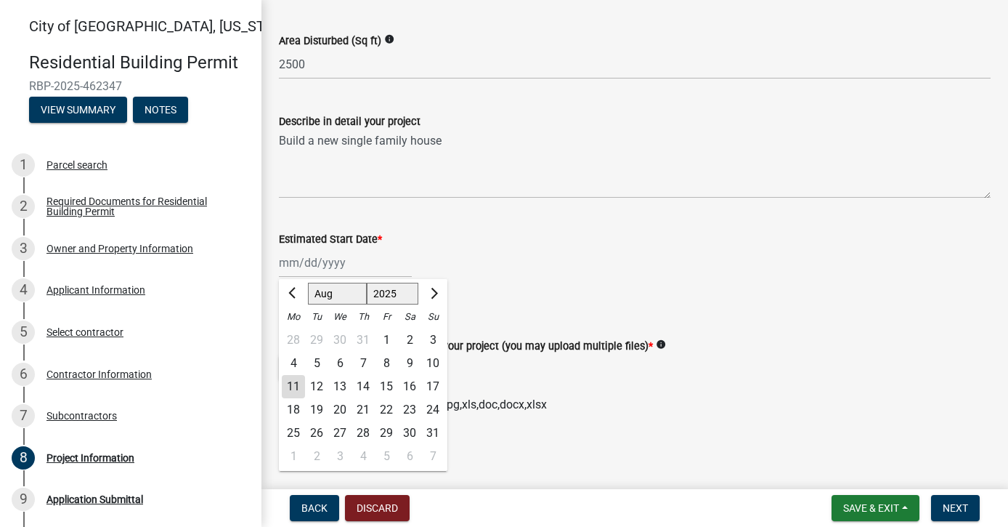
click at [294, 413] on div "18" at bounding box center [293, 409] width 23 height 23
type input "[DATE]"
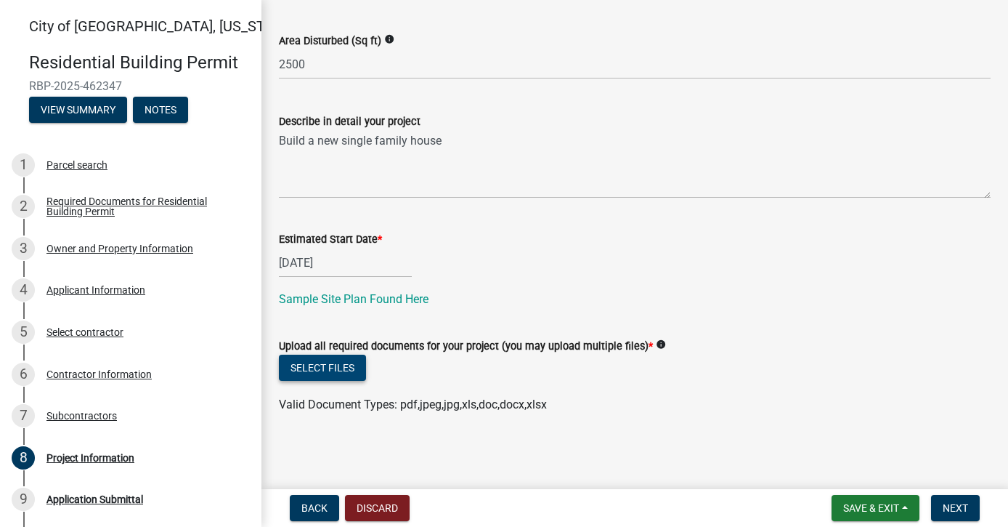
click at [335, 370] on button "Select files" at bounding box center [322, 367] width 87 height 26
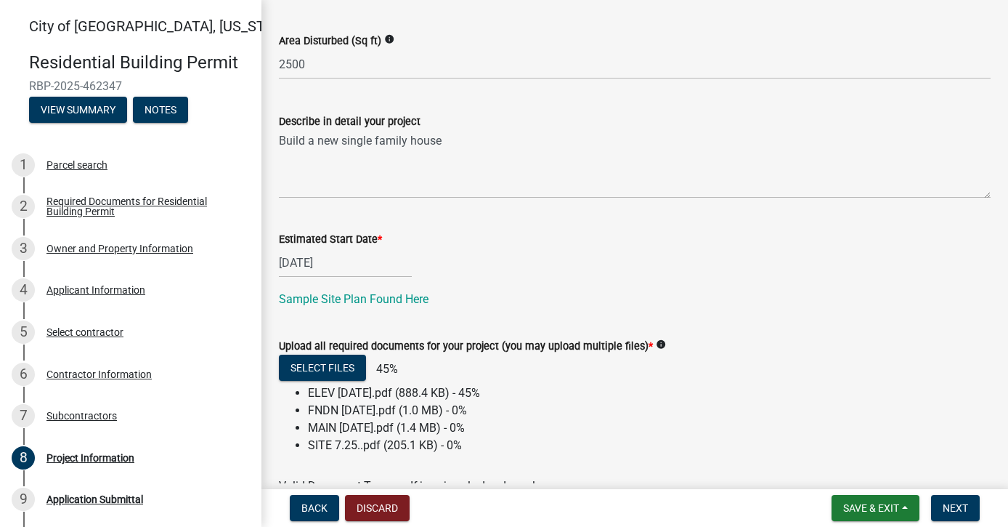
scroll to position [500, 0]
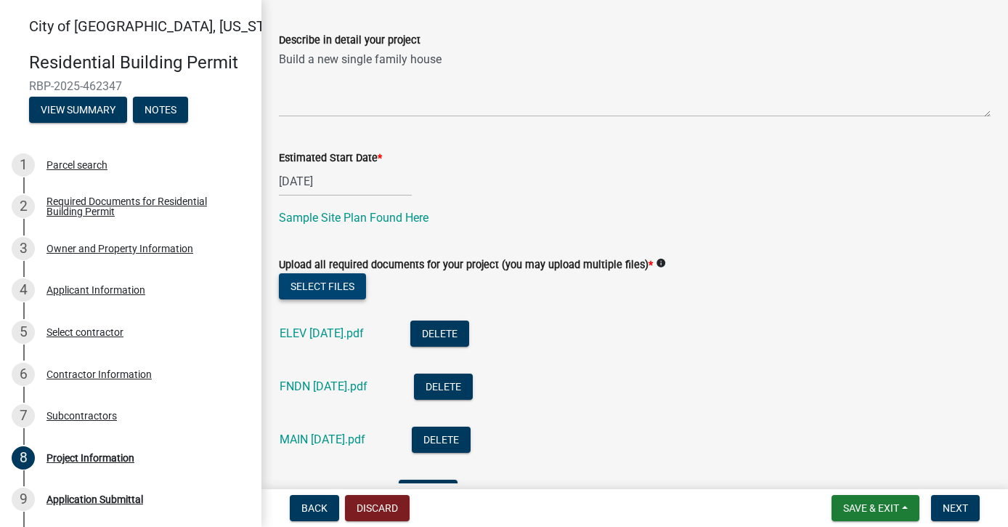
click at [329, 290] on button "Select files" at bounding box center [322, 286] width 87 height 26
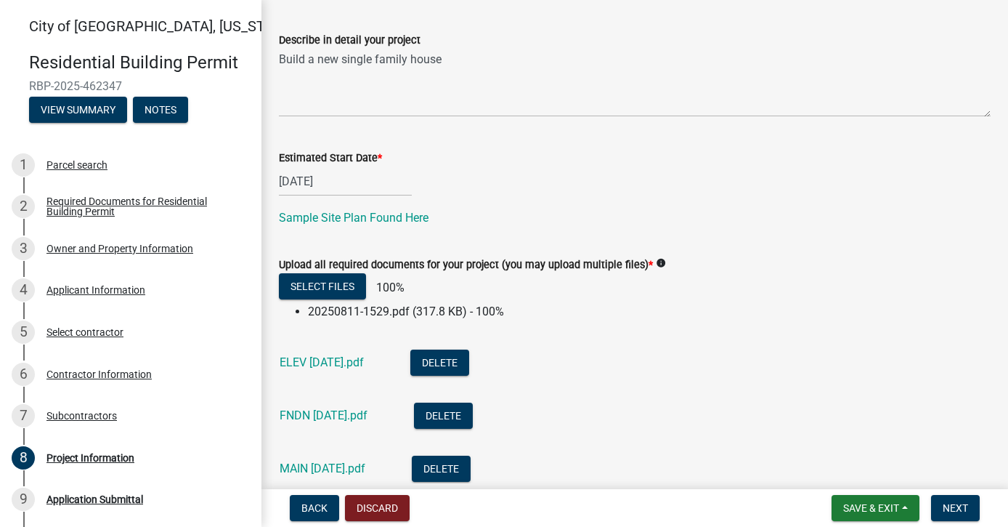
scroll to position [660, 0]
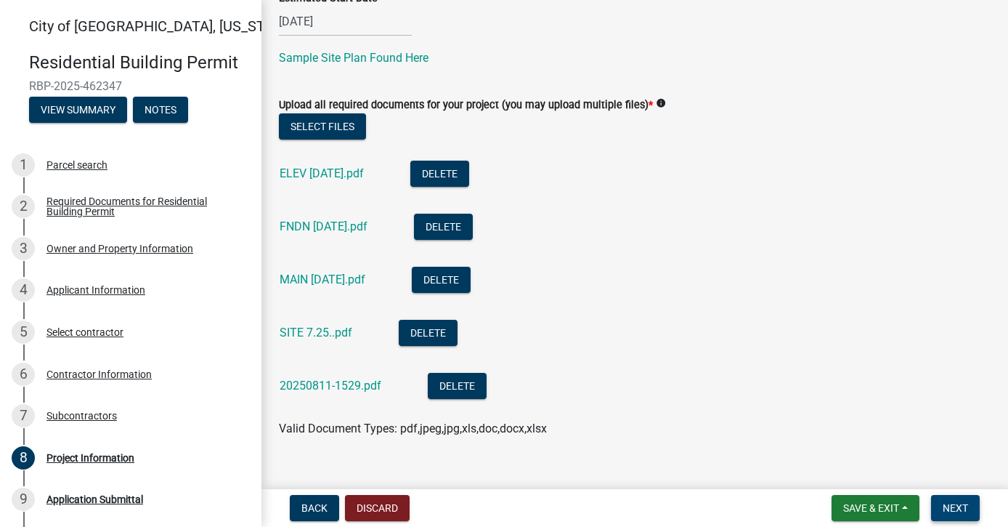
click at [956, 518] on button "Next" at bounding box center [955, 508] width 49 height 26
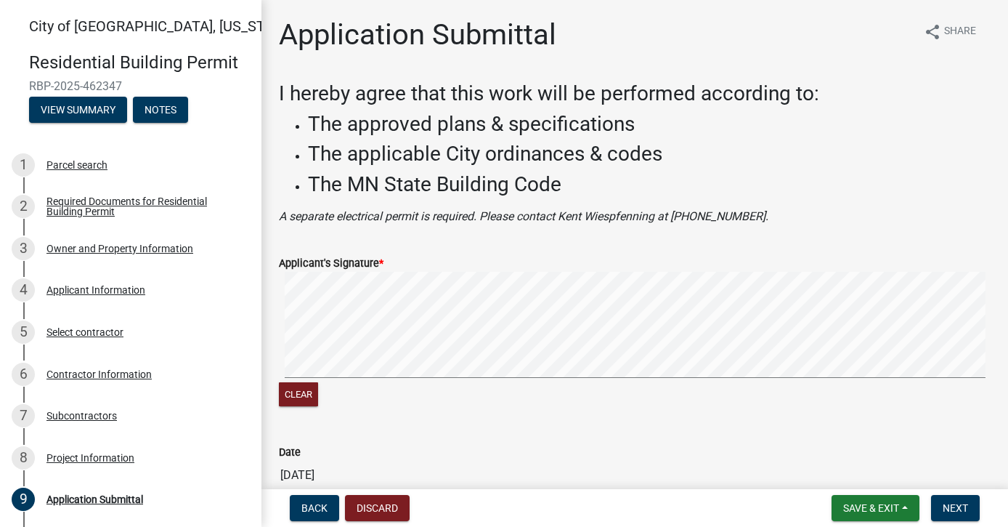
scroll to position [108, 0]
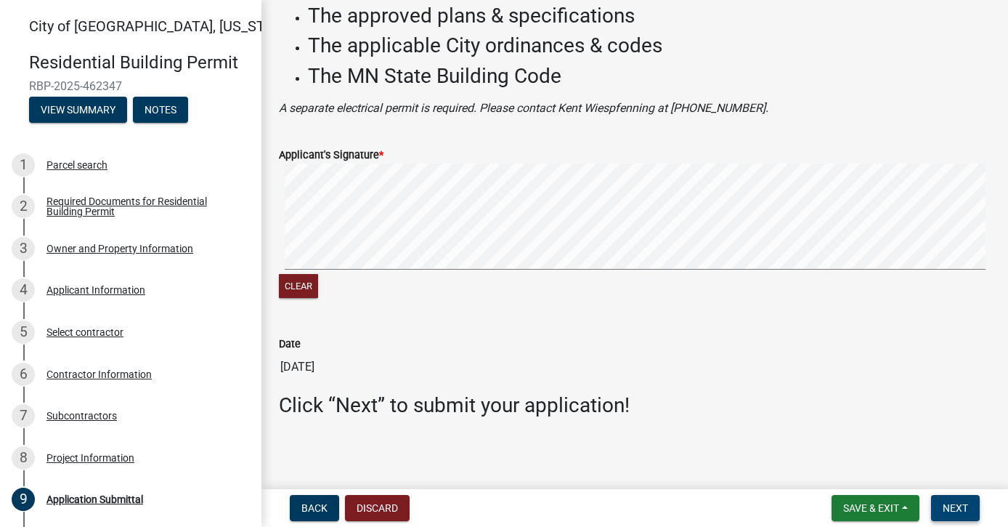
click at [962, 517] on button "Next" at bounding box center [955, 508] width 49 height 26
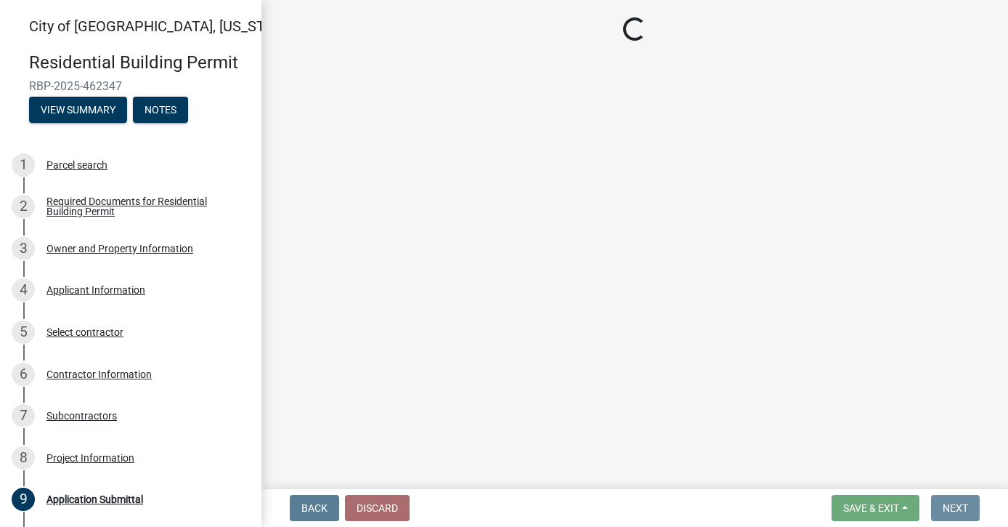
scroll to position [0, 0]
